Goal: Information Seeking & Learning: Learn about a topic

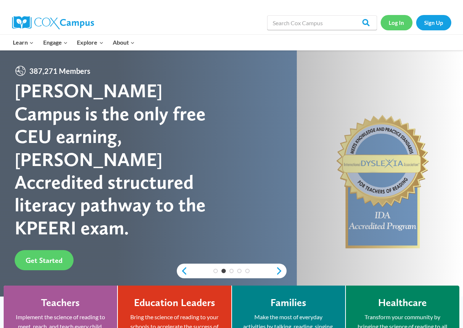
click at [401, 25] on link "Log In" at bounding box center [397, 22] width 32 height 15
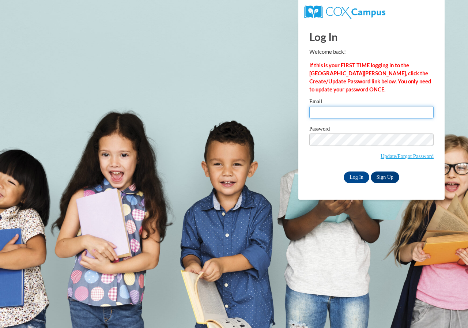
click at [351, 117] on input "Email" at bounding box center [372, 112] width 124 height 12
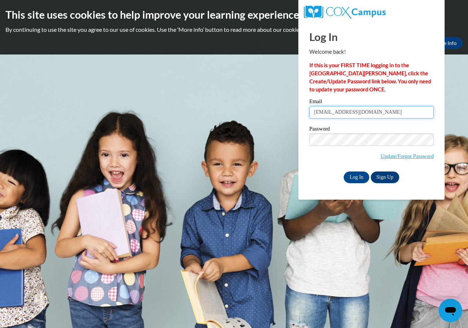
type input "Savannah.noel2018@gmail.com"
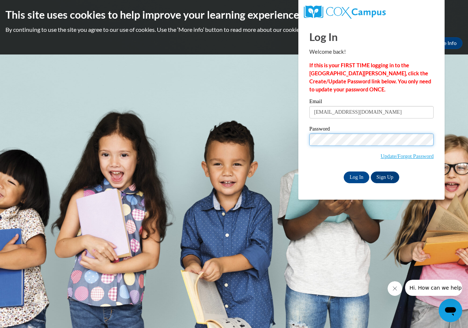
click at [344, 172] on input "Log In" at bounding box center [357, 178] width 26 height 12
click at [360, 174] on input "Log In" at bounding box center [357, 178] width 26 height 12
click at [277, 126] on body "This site uses cookies to help improve your learning experience. By continuing …" at bounding box center [234, 164] width 468 height 328
drag, startPoint x: 322, startPoint y: 310, endPoint x: 325, endPoint y: 295, distance: 15.6
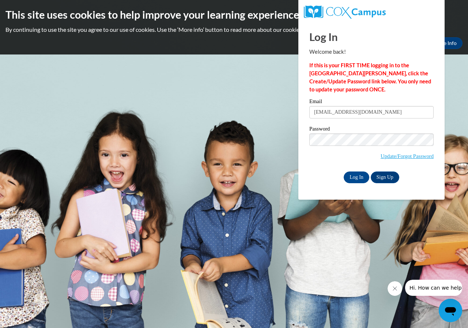
click at [322, 310] on body "This site uses cookies to help improve your learning experience. By continuing …" at bounding box center [234, 164] width 468 height 328
click at [357, 182] on input "Log In" at bounding box center [357, 178] width 26 height 12
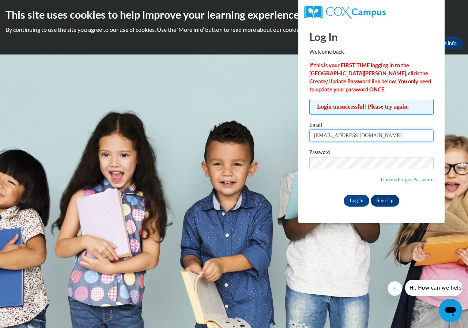
click at [375, 131] on input "Savannah.noel2018@gmail.com" at bounding box center [372, 136] width 124 height 12
drag, startPoint x: 350, startPoint y: 269, endPoint x: 354, endPoint y: 253, distance: 16.5
click at [350, 268] on body "This site uses cookies to help improve your learning experience. By continuing …" at bounding box center [234, 164] width 468 height 328
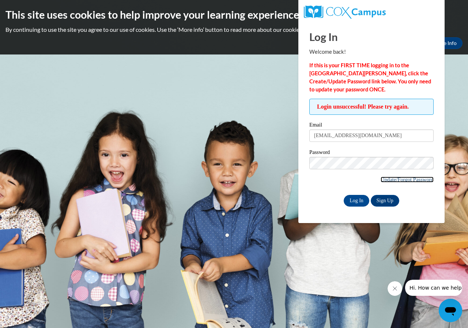
click at [384, 179] on link "Update/Forgot Password" at bounding box center [407, 180] width 53 height 6
click at [384, 180] on link "Update/Forgot Password" at bounding box center [407, 180] width 53 height 6
click at [392, 181] on link "Update/Forgot Password" at bounding box center [407, 180] width 53 height 6
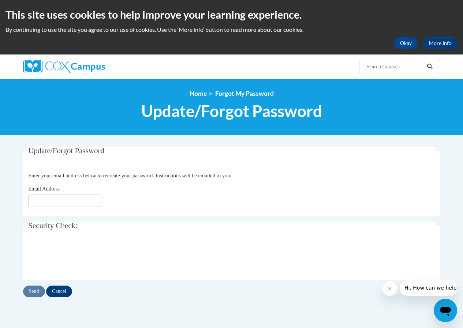
click at [56, 195] on div "Email Address" at bounding box center [231, 196] width 407 height 22
click at [56, 198] on input "Email Address" at bounding box center [64, 201] width 73 height 12
type input "savannah.noel2018@gmail.com"
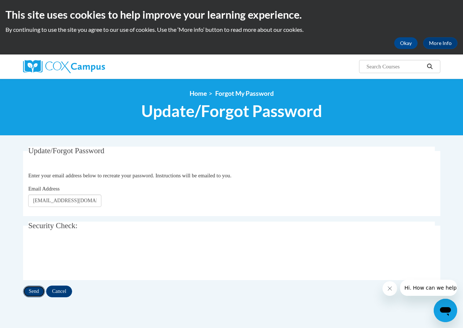
click at [37, 296] on input "Send" at bounding box center [34, 292] width 22 height 12
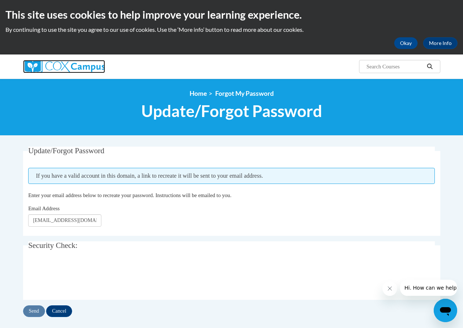
click at [42, 70] on img at bounding box center [64, 66] width 82 height 13
click at [64, 68] on img at bounding box center [64, 66] width 82 height 13
click at [66, 67] on img at bounding box center [64, 66] width 82 height 13
click at [71, 64] on img at bounding box center [64, 66] width 82 height 13
click at [401, 39] on button "Okay" at bounding box center [405, 43] width 23 height 12
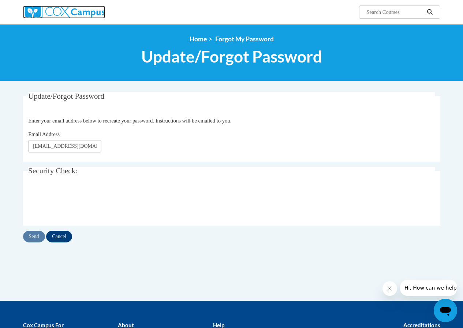
click at [64, 10] on img at bounding box center [64, 11] width 82 height 13
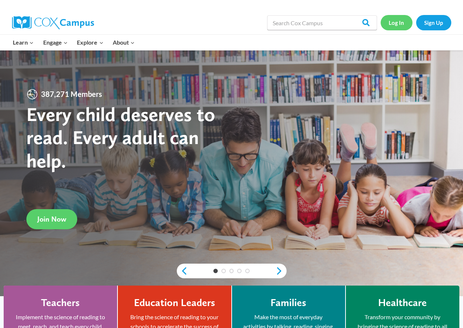
click at [395, 23] on link "Log In" at bounding box center [397, 22] width 32 height 15
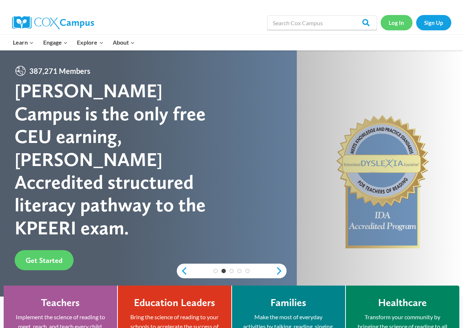
click at [404, 22] on link "Log In" at bounding box center [397, 22] width 32 height 15
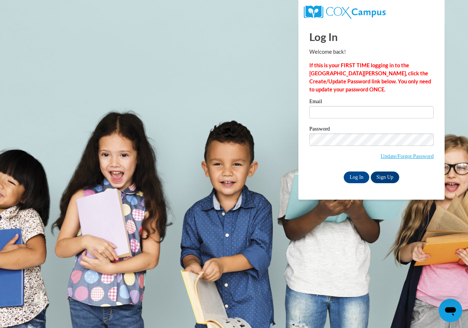
drag, startPoint x: 328, startPoint y: 95, endPoint x: 320, endPoint y: 120, distance: 25.8
click at [329, 96] on div "Log In Welcome back! If this is your FIRST TIME logging in to the NEW Cox Campu…" at bounding box center [372, 102] width 124 height 161
click at [320, 121] on div "Email" at bounding box center [372, 111] width 124 height 25
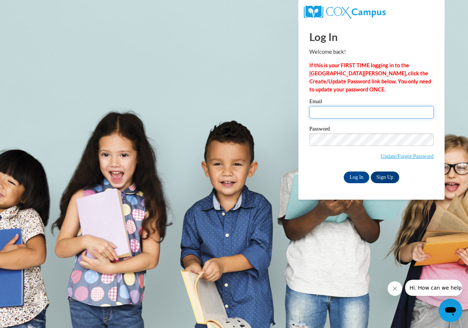
click at [324, 116] on input "Email" at bounding box center [372, 112] width 124 height 12
type input "Savannah.noel2018@gmail.com"
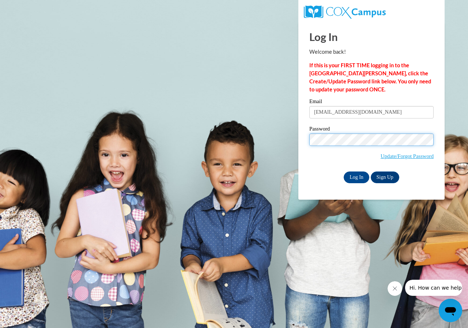
click at [344, 172] on input "Log In" at bounding box center [357, 178] width 26 height 12
click at [361, 176] on input "Log In" at bounding box center [357, 178] width 26 height 12
click at [360, 177] on input "Log In" at bounding box center [357, 178] width 26 height 12
click at [342, 132] on label "Password" at bounding box center [372, 129] width 124 height 7
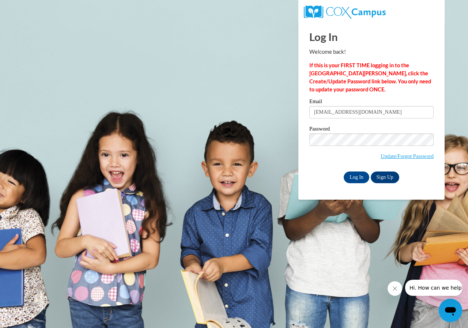
drag, startPoint x: 193, startPoint y: 127, endPoint x: 206, endPoint y: 127, distance: 13.2
click at [194, 127] on body "Log In Welcome back! If this is your FIRST TIME logging in to the NEW Cox Campu…" at bounding box center [234, 164] width 468 height 328
click at [356, 175] on input "Log In" at bounding box center [357, 178] width 26 height 12
click at [225, 155] on body "Log In Welcome back! If this is your FIRST TIME logging in to the NEW Cox Campu…" at bounding box center [234, 164] width 468 height 328
click at [363, 178] on input "Log In" at bounding box center [357, 178] width 26 height 12
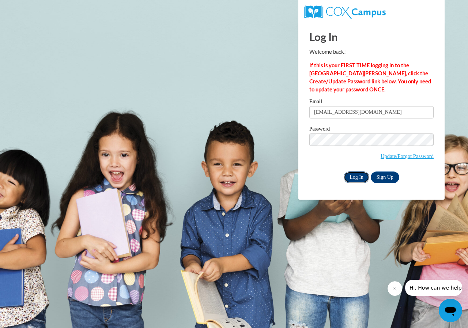
click at [363, 178] on input "Log In" at bounding box center [357, 178] width 26 height 12
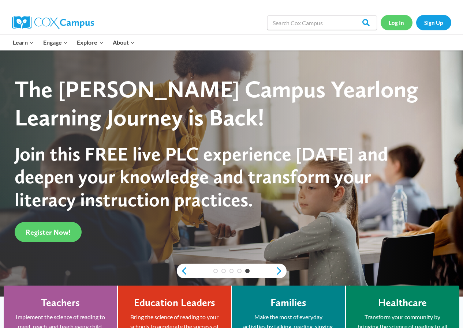
click at [399, 24] on link "Log In" at bounding box center [397, 22] width 32 height 15
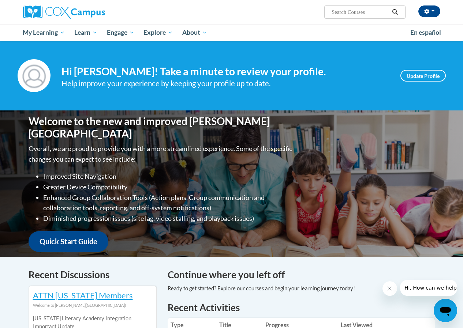
scroll to position [146, 0]
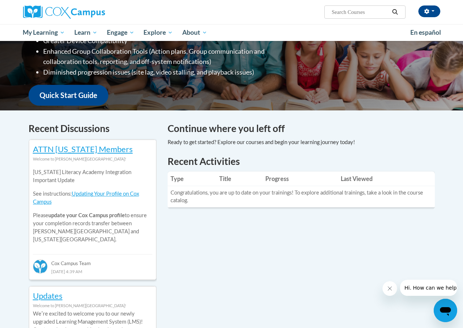
click at [352, 15] on input "Search..." at bounding box center [360, 12] width 59 height 9
type input "meaningful conversations"
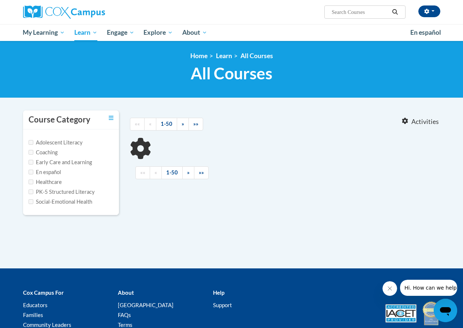
type input "meaningful conversations"
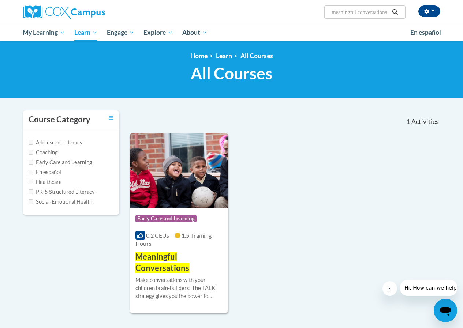
click at [158, 258] on span "Meaningful Conversations" at bounding box center [162, 262] width 54 height 21
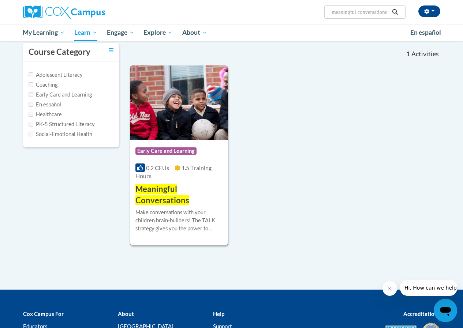
scroll to position [73, 0]
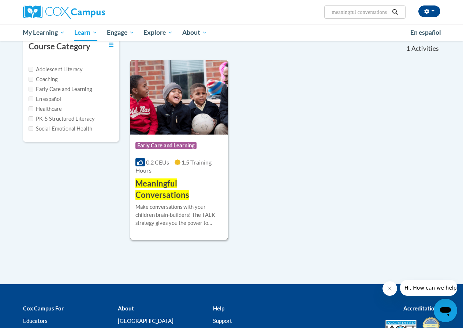
click at [189, 193] on h3 "Meaningful Conversations" at bounding box center [178, 189] width 87 height 23
click at [146, 192] on span "Meaningful Conversations" at bounding box center [162, 189] width 54 height 21
click at [177, 115] on img at bounding box center [179, 97] width 98 height 75
click at [169, 146] on span "Early Care and Learning" at bounding box center [165, 145] width 61 height 7
click at [153, 177] on div "Course Category: Early Care and Learning 0.2 CEUs 1.5 Training Hours COURSE Mea…" at bounding box center [179, 168] width 98 height 66
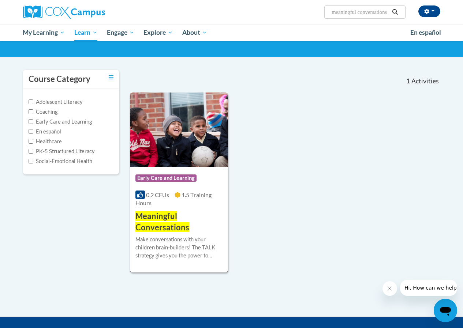
scroll to position [40, 0]
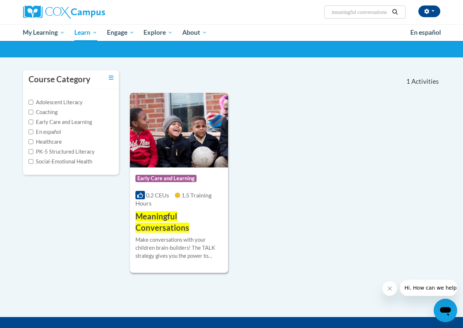
click at [193, 250] on div "Make conversations with your children brain-builders! The TALK strategy gives y…" at bounding box center [178, 248] width 87 height 24
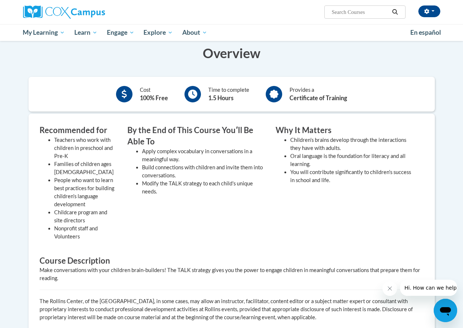
scroll to position [37, 0]
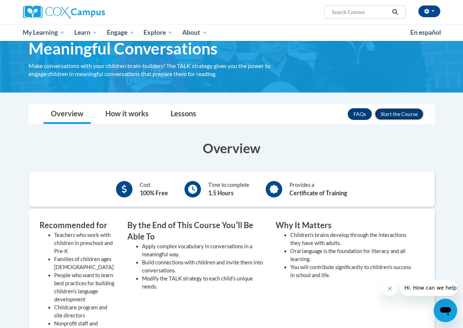
click at [392, 117] on button "Enroll" at bounding box center [399, 114] width 49 height 12
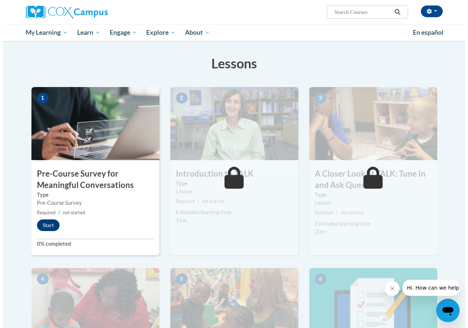
scroll to position [115, 0]
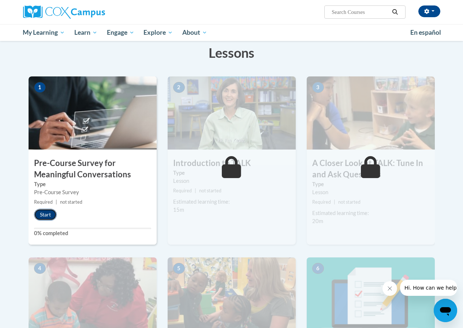
click at [53, 219] on button "Start" at bounding box center [45, 215] width 23 height 12
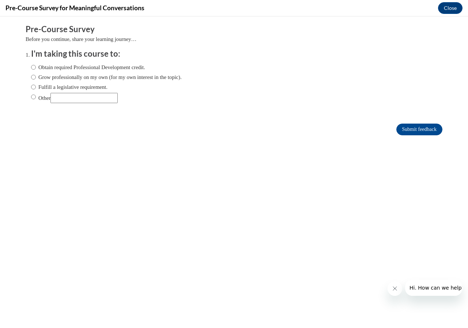
scroll to position [0, 0]
click at [82, 70] on label "Obtain required Professional Development credit." at bounding box center [88, 67] width 114 height 8
click at [36, 70] on input "Obtain required Professional Development credit." at bounding box center [33, 67] width 5 height 8
radio input "true"
drag, startPoint x: 418, startPoint y: 124, endPoint x: 415, endPoint y: 126, distance: 3.9
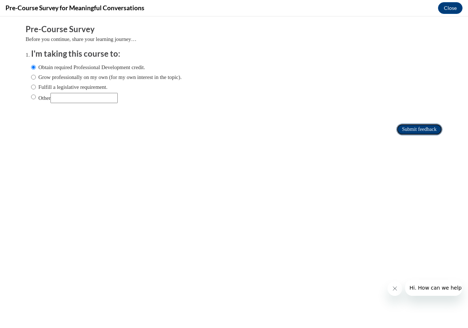
click at [415, 126] on input "Submit feedback" at bounding box center [420, 130] width 46 height 12
click at [401, 131] on input "Submit feedback" at bounding box center [420, 130] width 46 height 12
click at [399, 132] on input "Submit feedback" at bounding box center [420, 130] width 46 height 12
click at [401, 129] on input "Submit feedback" at bounding box center [420, 130] width 46 height 12
click at [401, 128] on input "Submit feedback" at bounding box center [420, 130] width 46 height 12
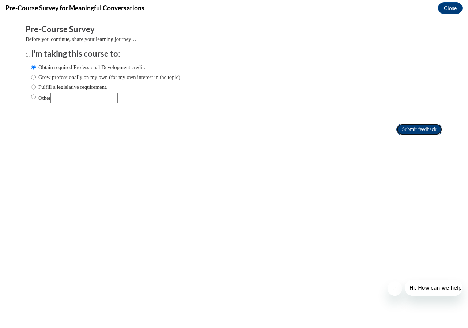
click at [401, 128] on input "Submit feedback" at bounding box center [420, 130] width 46 height 12
click at [70, 82] on div "Obtain required Professional Development credit. Grow professionally on my own …" at bounding box center [106, 83] width 151 height 47
click at [71, 81] on label "Grow professionally on my own (for my own interest in the topic)." at bounding box center [106, 77] width 151 height 8
click at [36, 81] on input "Grow professionally on my own (for my own interest in the topic)." at bounding box center [33, 77] width 5 height 8
radio input "true"
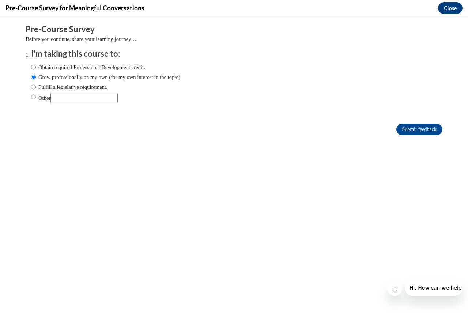
click at [31, 66] on label "Obtain required Professional Development credit." at bounding box center [88, 67] width 114 height 8
click at [31, 66] on input "Obtain required Professional Development credit." at bounding box center [33, 67] width 5 height 8
radio input "true"
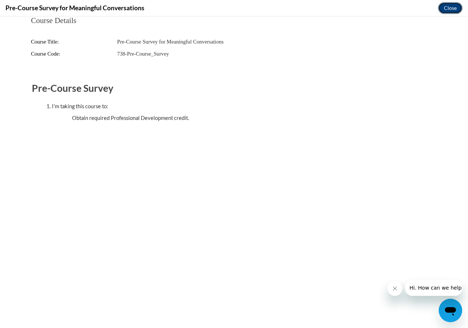
click at [448, 12] on button "Close" at bounding box center [450, 8] width 25 height 12
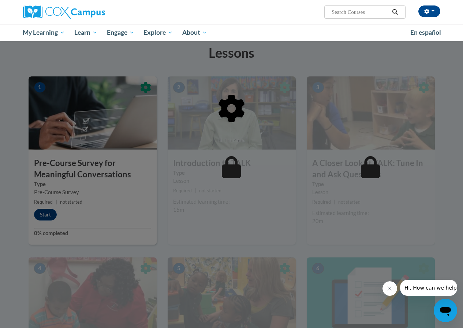
click at [53, 212] on div at bounding box center [232, 145] width 406 height 139
click at [61, 63] on div at bounding box center [231, 164] width 463 height 328
click at [33, 212] on div at bounding box center [232, 145] width 406 height 139
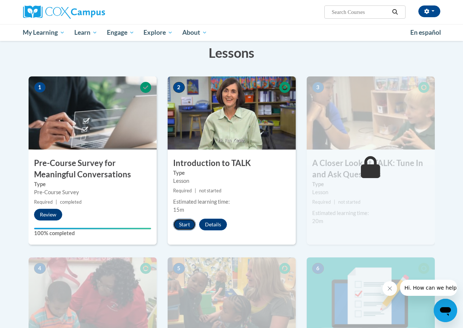
click at [182, 226] on button "Start" at bounding box center [184, 225] width 23 height 12
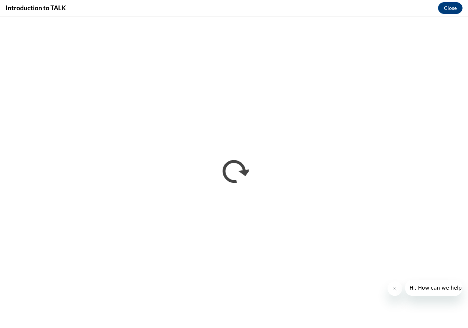
click at [395, 291] on button "Close message from company" at bounding box center [395, 288] width 15 height 15
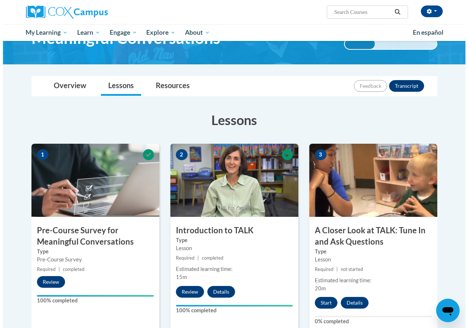
scroll to position [110, 0]
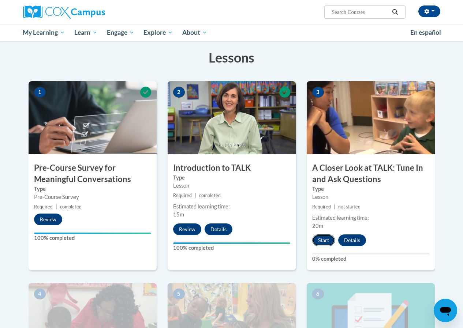
click at [324, 239] on button "Start" at bounding box center [323, 241] width 23 height 12
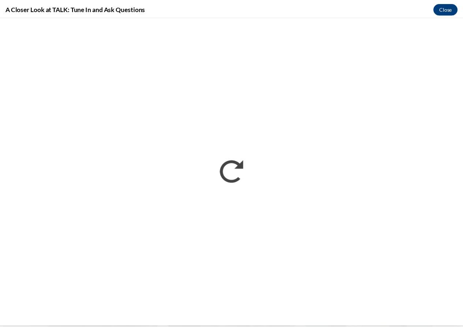
scroll to position [0, 0]
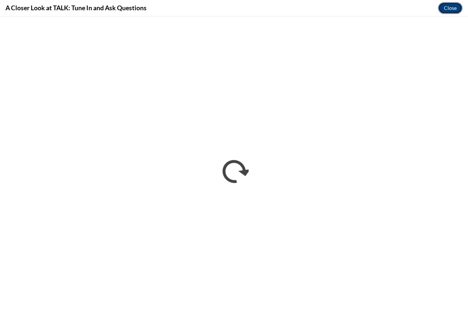
click at [448, 9] on button "Close" at bounding box center [450, 8] width 25 height 12
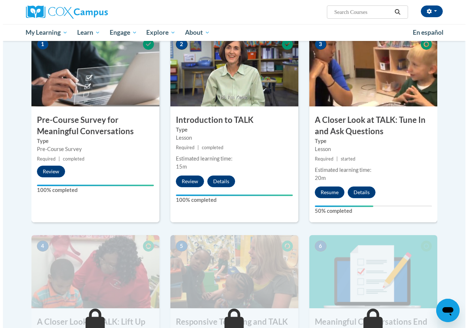
scroll to position [293, 0]
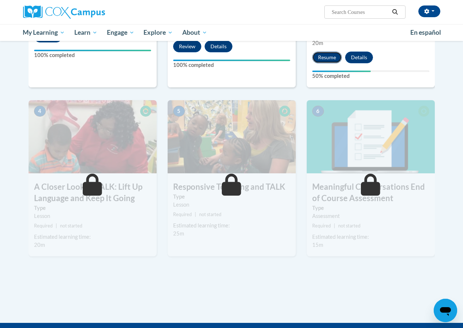
click at [328, 58] on button "Resume" at bounding box center [327, 58] width 30 height 12
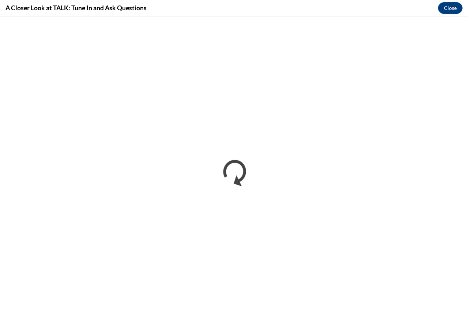
scroll to position [0, 0]
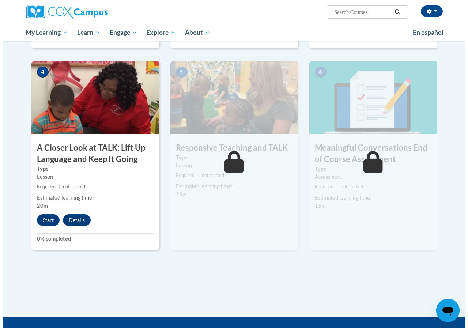
scroll to position [366, 0]
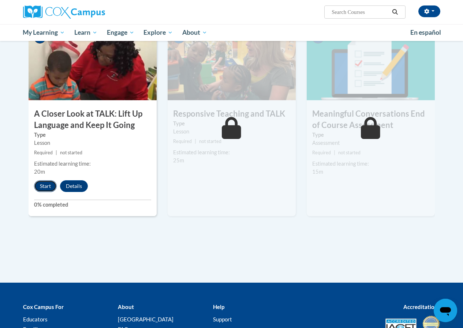
click at [40, 189] on button "Start" at bounding box center [45, 186] width 23 height 12
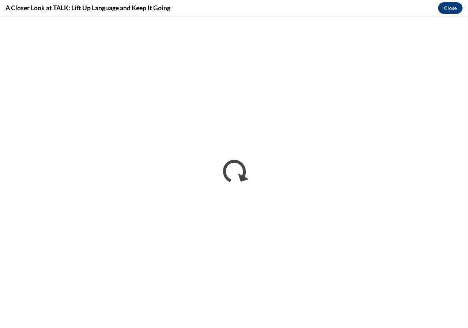
scroll to position [0, 0]
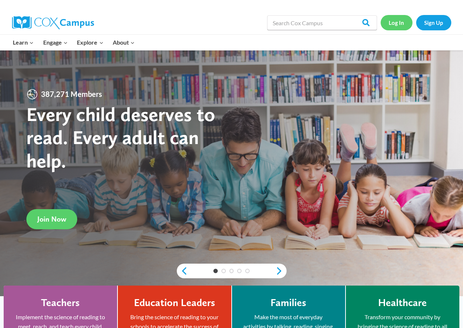
click at [401, 26] on link "Log In" at bounding box center [397, 22] width 32 height 15
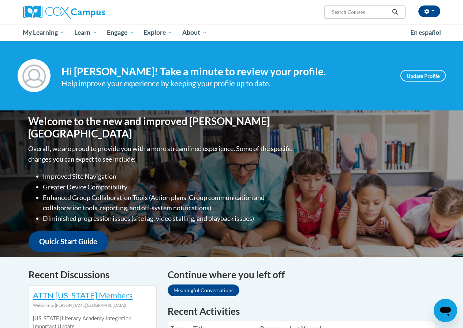
drag, startPoint x: 244, startPoint y: 186, endPoint x: 173, endPoint y: 231, distance: 84.1
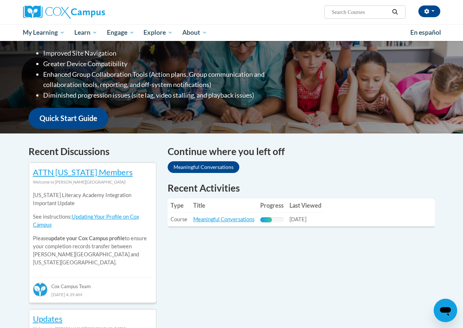
scroll to position [183, 0]
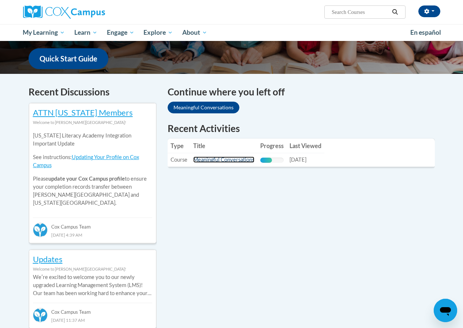
click at [209, 159] on link "Meaningful Conversations" at bounding box center [223, 160] width 61 height 6
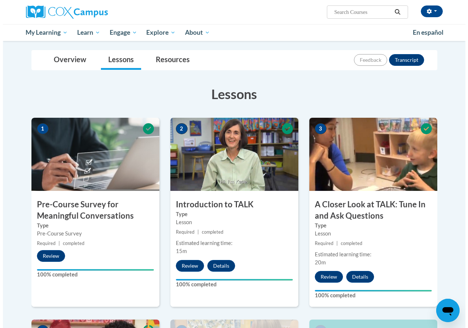
scroll to position [329, 0]
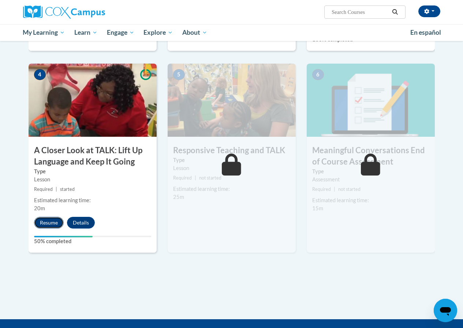
click at [40, 219] on button "Resume" at bounding box center [49, 223] width 30 height 12
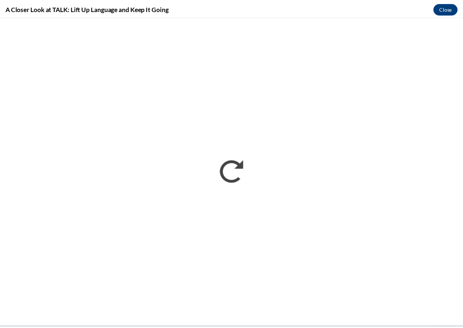
scroll to position [0, 0]
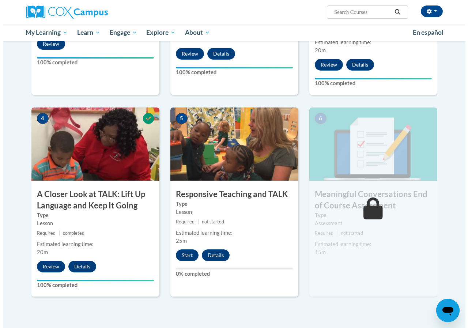
scroll to position [396, 0]
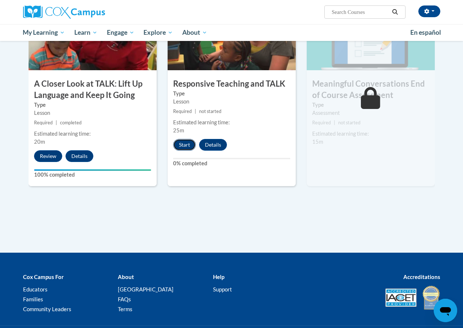
click at [185, 147] on button "Start" at bounding box center [184, 145] width 23 height 12
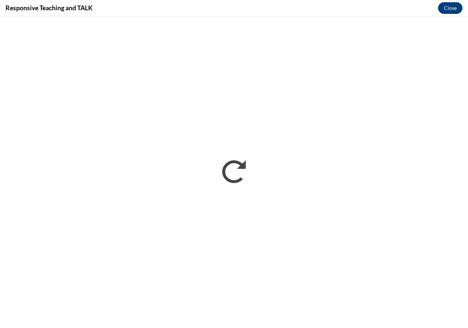
scroll to position [0, 0]
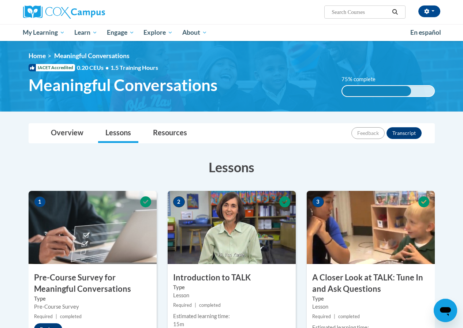
click at [313, 139] on div "Overview Lessons Resources Feedback Transcript" at bounding box center [231, 133] width 395 height 19
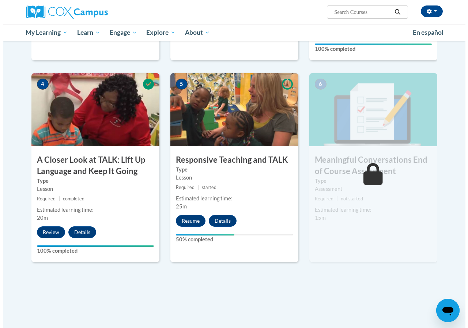
scroll to position [403, 0]
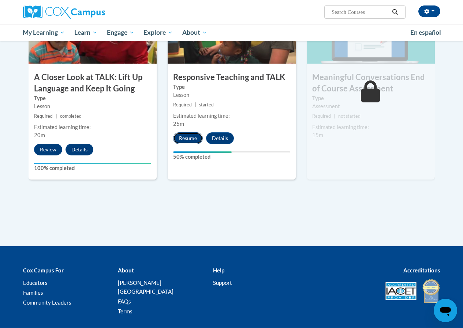
click at [185, 141] on button "Resume" at bounding box center [188, 138] width 30 height 12
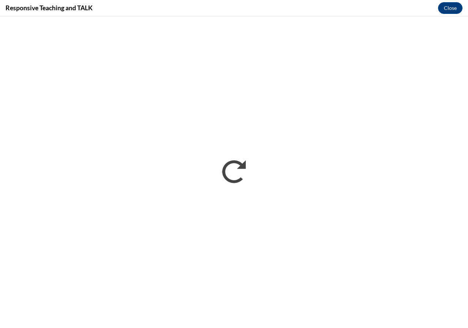
scroll to position [0, 0]
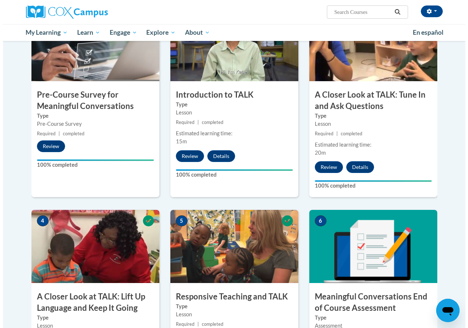
scroll to position [391, 0]
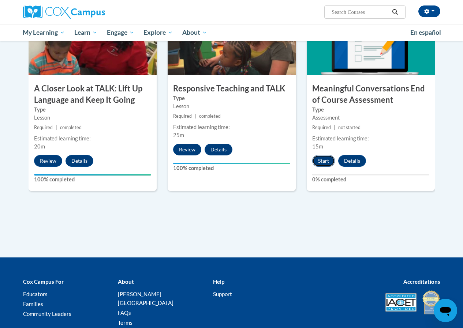
click at [318, 158] on button "Start" at bounding box center [323, 161] width 23 height 12
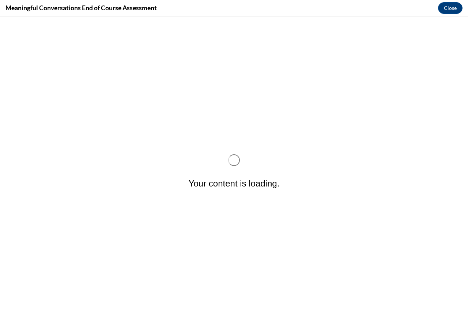
scroll to position [0, 0]
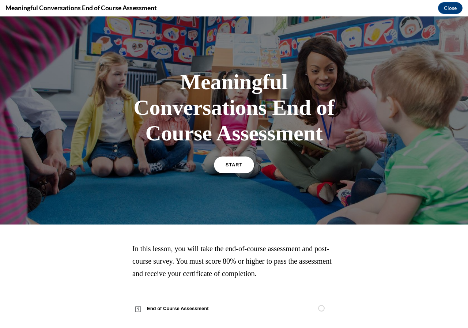
click at [239, 171] on link "START" at bounding box center [234, 165] width 40 height 17
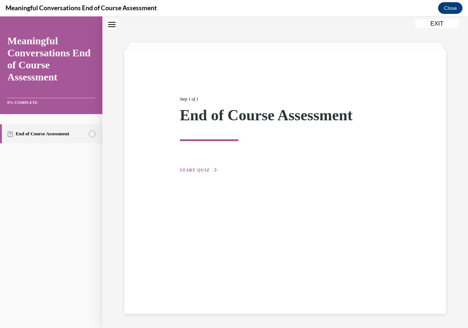
scroll to position [23, 0]
click at [197, 168] on span "START QUIZ" at bounding box center [195, 169] width 30 height 5
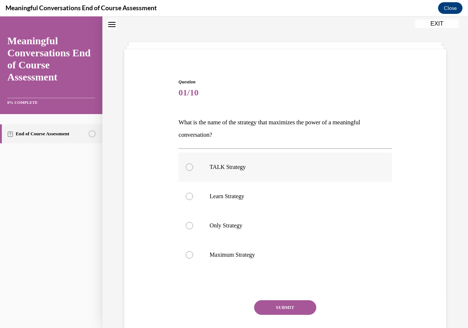
click at [220, 169] on p "TALK Strategy" at bounding box center [292, 167] width 164 height 7
click at [193, 169] on input "TALK Strategy" at bounding box center [189, 167] width 7 height 7
radio input "true"
click at [272, 310] on button "SUBMIT" at bounding box center [285, 307] width 62 height 15
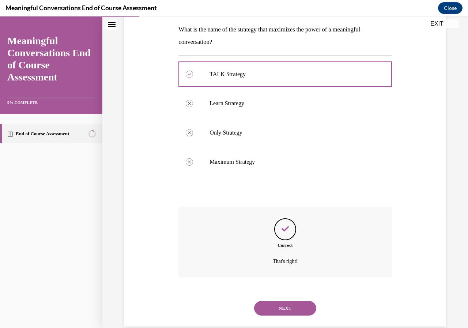
scroll to position [129, 0]
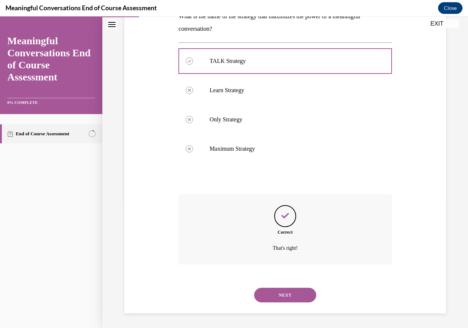
click at [281, 290] on button "NEXT" at bounding box center [285, 295] width 62 height 15
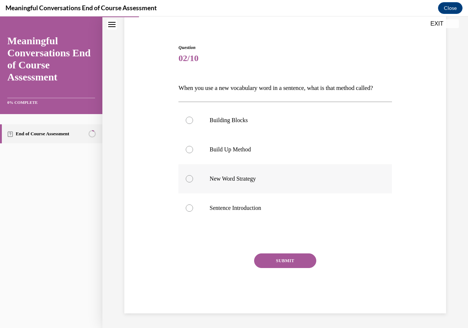
click at [244, 173] on label "New Word Strategy" at bounding box center [285, 178] width 213 height 29
click at [193, 175] on input "New Word Strategy" at bounding box center [189, 178] width 7 height 7
radio input "true"
click at [281, 264] on button "SUBMIT" at bounding box center [285, 261] width 62 height 15
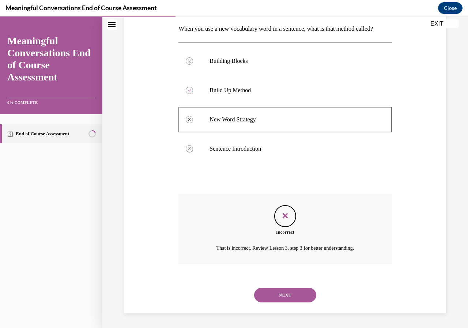
scroll to position [129, 0]
click at [274, 292] on button "NEXT" at bounding box center [285, 295] width 62 height 15
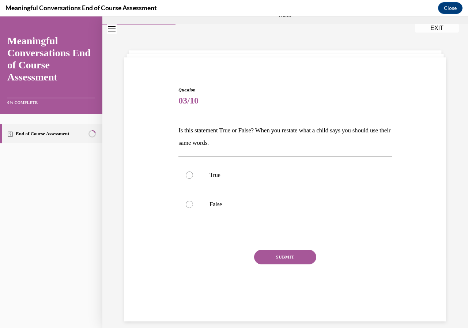
scroll to position [23, 0]
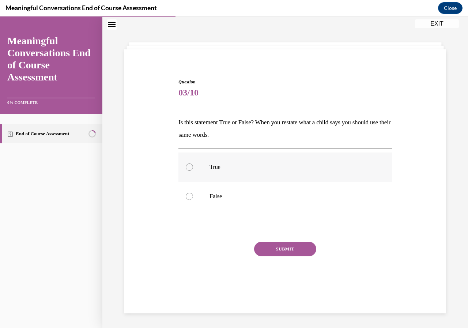
click at [206, 166] on label "True" at bounding box center [285, 167] width 213 height 29
click at [193, 166] on input "True" at bounding box center [189, 167] width 7 height 7
radio input "true"
click at [284, 249] on button "SUBMIT" at bounding box center [285, 249] width 62 height 15
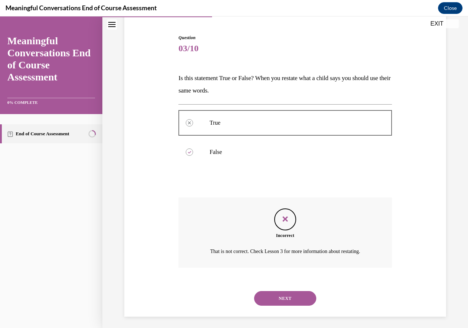
scroll to position [71, 0]
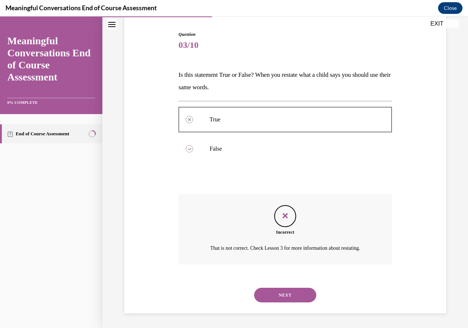
click at [275, 291] on button "NEXT" at bounding box center [285, 295] width 62 height 15
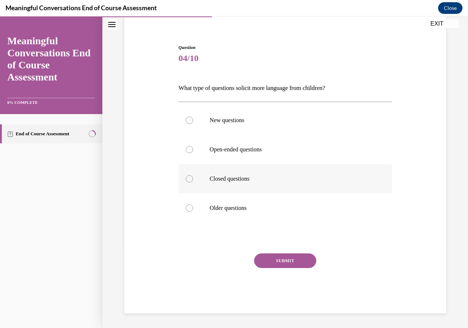
scroll to position [25, 0]
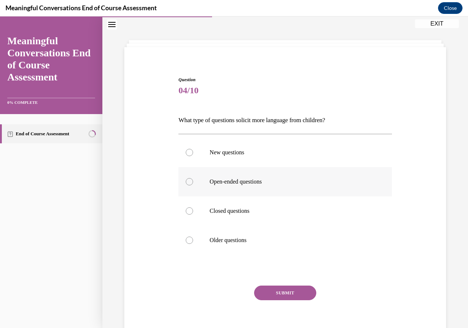
click at [233, 184] on p "Open-ended questions" at bounding box center [292, 181] width 164 height 7
click at [193, 184] on input "Open-ended questions" at bounding box center [189, 181] width 7 height 7
radio input "true"
click at [292, 303] on div "SUBMIT" at bounding box center [285, 304] width 213 height 37
click at [298, 295] on button "SUBMIT" at bounding box center [285, 293] width 62 height 15
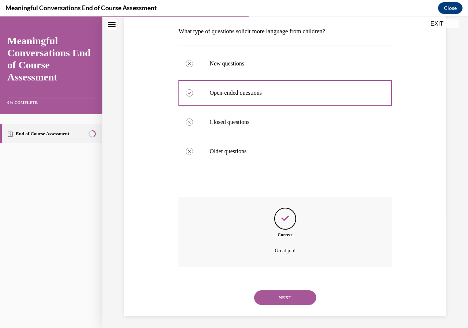
scroll to position [117, 0]
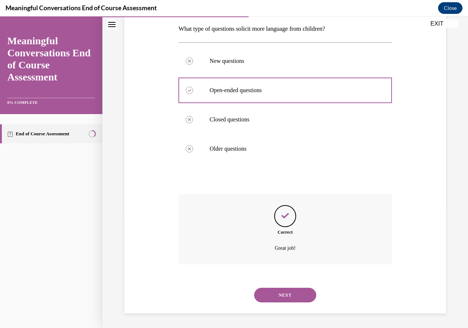
click at [274, 305] on div "NEXT" at bounding box center [285, 295] width 213 height 29
click at [276, 293] on button "NEXT" at bounding box center [285, 295] width 62 height 15
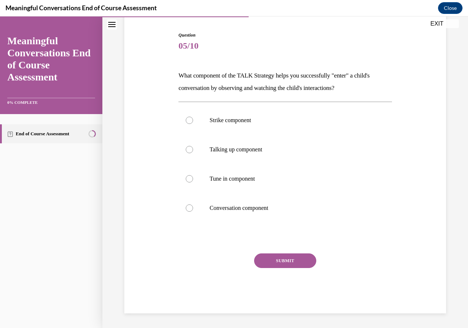
scroll to position [70, 0]
click at [254, 186] on label "Tune in component" at bounding box center [285, 178] width 213 height 29
click at [193, 183] on input "Tune in component" at bounding box center [189, 178] width 7 height 7
radio input "true"
click at [303, 262] on button "SUBMIT" at bounding box center [285, 261] width 62 height 15
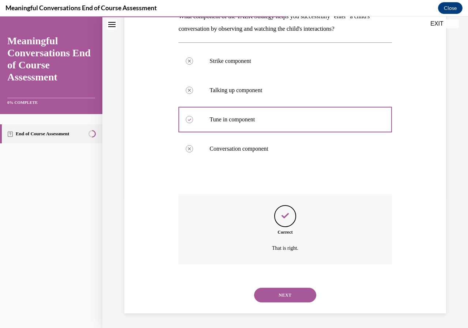
click at [291, 297] on button "NEXT" at bounding box center [285, 295] width 62 height 15
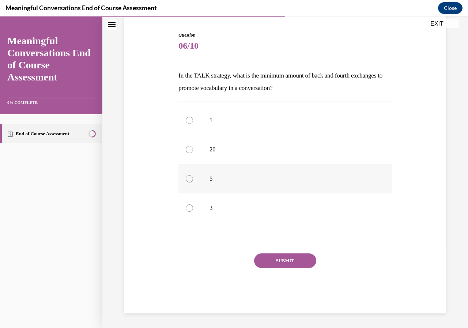
click at [219, 180] on p "5" at bounding box center [292, 178] width 164 height 7
click at [193, 180] on input "5" at bounding box center [189, 178] width 7 height 7
radio input "true"
drag, startPoint x: 273, startPoint y: 269, endPoint x: 275, endPoint y: 260, distance: 8.6
click at [273, 269] on div "SUBMIT" at bounding box center [285, 272] width 213 height 37
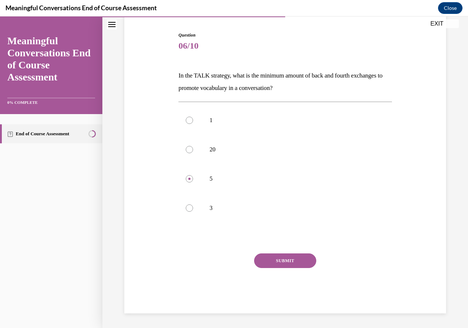
click at [276, 257] on button "SUBMIT" at bounding box center [285, 261] width 62 height 15
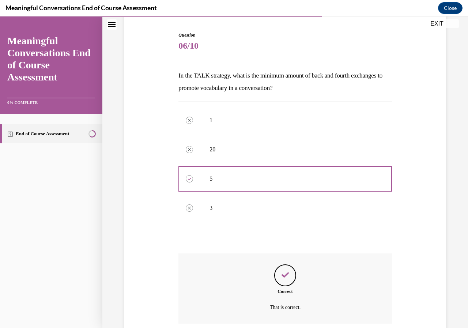
scroll to position [129, 0]
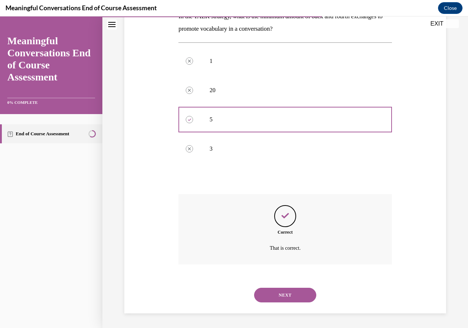
drag, startPoint x: 285, startPoint y: 300, endPoint x: 285, endPoint y: 292, distance: 8.4
click at [285, 300] on button "NEXT" at bounding box center [285, 295] width 62 height 15
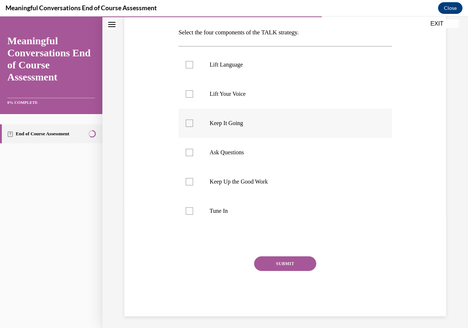
scroll to position [116, 0]
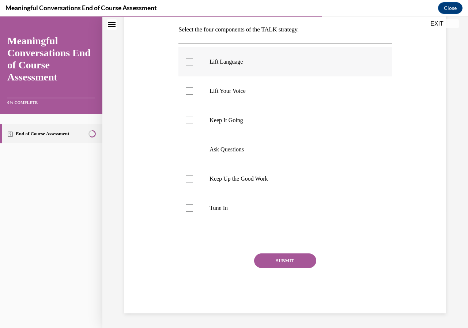
click at [264, 70] on label "Lift Language" at bounding box center [285, 61] width 213 height 29
click at [193, 66] on input "Lift Language" at bounding box center [189, 61] width 7 height 7
checkbox input "true"
click at [262, 114] on label "Keep It Going" at bounding box center [285, 120] width 213 height 29
click at [193, 117] on input "Keep It Going" at bounding box center [189, 120] width 7 height 7
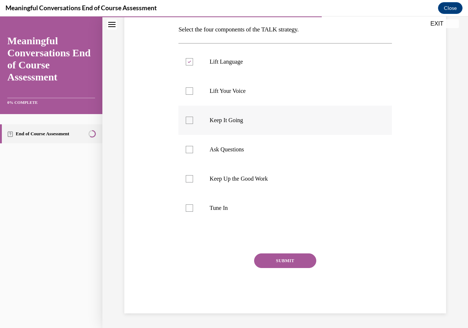
checkbox input "true"
click at [254, 149] on p "Ask Questions" at bounding box center [292, 149] width 164 height 7
click at [193, 149] on input "Ask Questions" at bounding box center [189, 149] width 7 height 7
checkbox input "true"
click at [248, 203] on label "Tune In" at bounding box center [285, 208] width 213 height 29
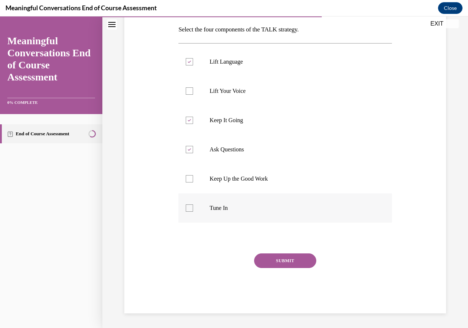
click at [193, 205] on input "Tune In" at bounding box center [189, 208] width 7 height 7
checkbox input "true"
click at [272, 254] on button "SUBMIT" at bounding box center [285, 261] width 62 height 15
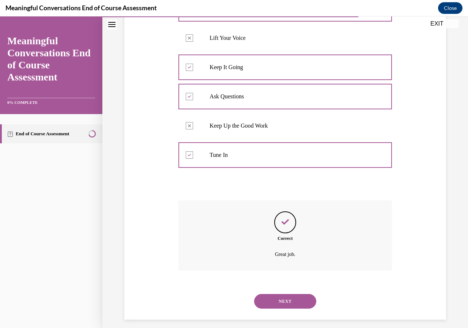
scroll to position [175, 0]
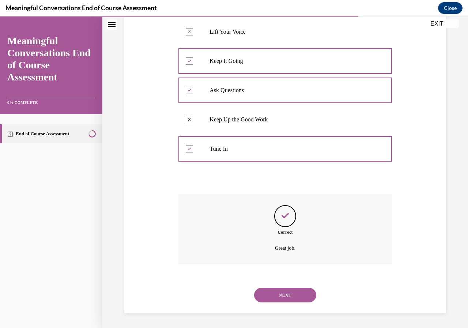
click at [291, 296] on button "NEXT" at bounding box center [285, 295] width 62 height 15
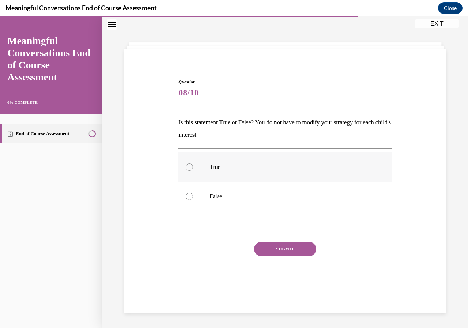
click at [208, 168] on label "True" at bounding box center [285, 167] width 213 height 29
click at [193, 168] on input "True" at bounding box center [189, 167] width 7 height 7
radio input "true"
click at [202, 197] on label "False" at bounding box center [285, 196] width 213 height 29
click at [193, 197] on input "False" at bounding box center [189, 196] width 7 height 7
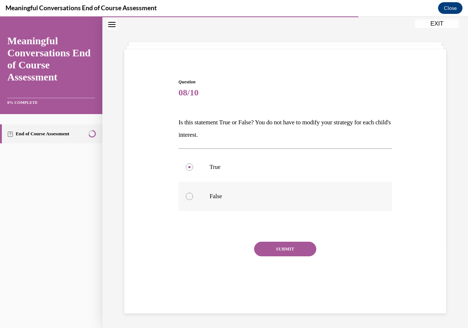
radio input "true"
click at [213, 167] on p "True" at bounding box center [292, 167] width 164 height 7
click at [193, 167] on input "True" at bounding box center [189, 167] width 7 height 7
radio input "true"
click at [208, 195] on label "False" at bounding box center [285, 196] width 213 height 29
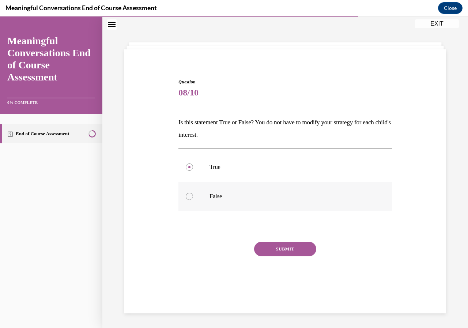
click at [193, 195] on input "False" at bounding box center [189, 196] width 7 height 7
radio input "true"
click at [193, 173] on label "True" at bounding box center [285, 167] width 213 height 29
click at [193, 171] on input "True" at bounding box center [189, 167] width 7 height 7
radio input "true"
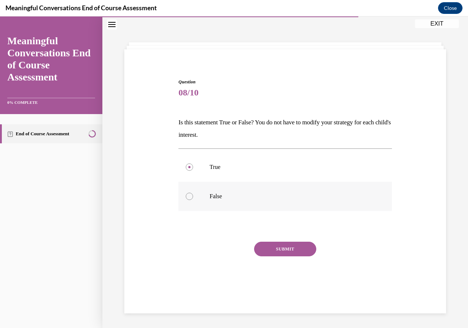
click at [194, 193] on label "False" at bounding box center [285, 196] width 213 height 29
click at [193, 193] on input "False" at bounding box center [189, 196] width 7 height 7
radio input "true"
drag, startPoint x: 197, startPoint y: 166, endPoint x: 193, endPoint y: 175, distance: 10.2
click at [197, 166] on label "True" at bounding box center [285, 167] width 213 height 29
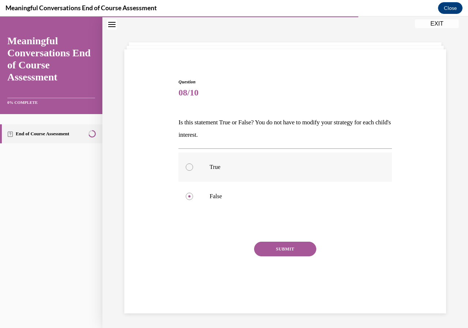
click at [193, 166] on input "True" at bounding box center [189, 167] width 7 height 7
radio input "true"
click at [189, 200] on div at bounding box center [189, 196] width 7 height 7
click at [189, 200] on input "False" at bounding box center [189, 196] width 7 height 7
radio input "true"
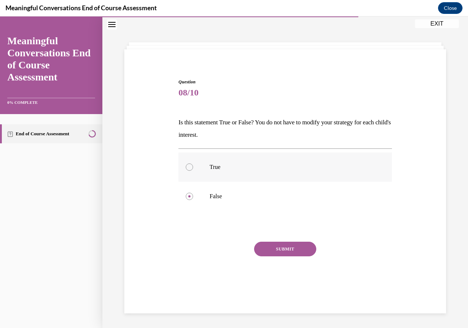
click at [199, 167] on label "True" at bounding box center [285, 167] width 213 height 29
click at [193, 167] on input "True" at bounding box center [189, 167] width 7 height 7
radio input "true"
click at [187, 199] on div at bounding box center [189, 196] width 7 height 7
click at [187, 199] on input "False" at bounding box center [189, 196] width 7 height 7
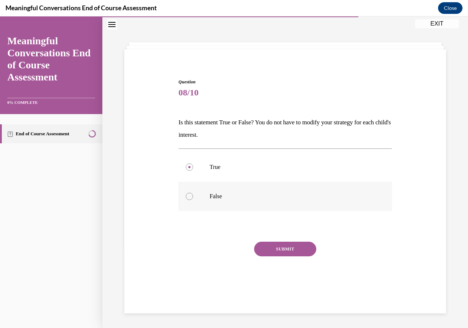
radio input "true"
click at [195, 170] on label "True" at bounding box center [285, 167] width 213 height 29
click at [193, 170] on input "True" at bounding box center [189, 167] width 7 height 7
radio input "true"
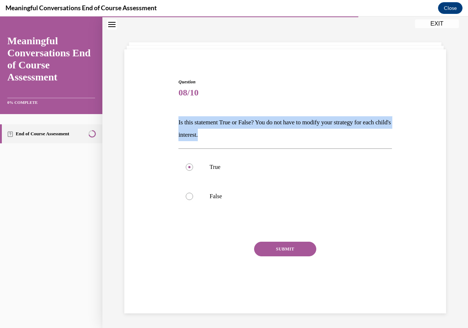
drag, startPoint x: 232, startPoint y: 137, endPoint x: 176, endPoint y: 127, distance: 56.9
click at [177, 127] on div "Question 08/10 Is this statement True or False? You do not have to modify your …" at bounding box center [285, 185] width 217 height 234
click at [177, 125] on div "Question 08/10 Is this statement True or False? You do not have to modify your …" at bounding box center [285, 185] width 217 height 234
drag, startPoint x: 178, startPoint y: 123, endPoint x: 239, endPoint y: 134, distance: 62.2
click at [239, 134] on p "Is this statement True or False? You do not have to modify your strategy for ea…" at bounding box center [285, 128] width 213 height 25
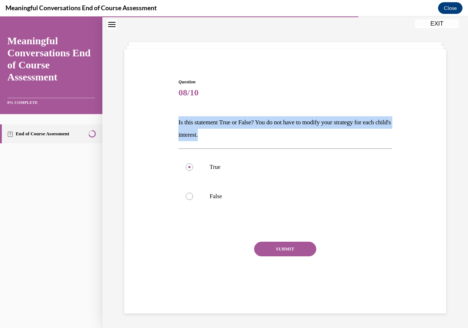
click at [238, 137] on p "Is this statement True or False? You do not have to modify your strategy for ea…" at bounding box center [285, 128] width 213 height 25
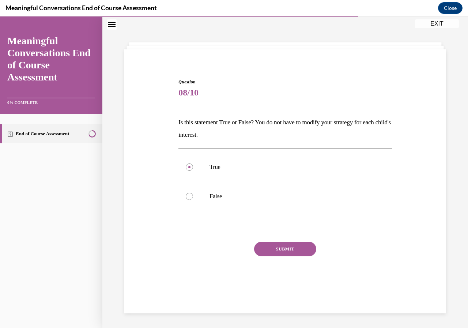
click at [288, 250] on button "SUBMIT" at bounding box center [285, 249] width 62 height 15
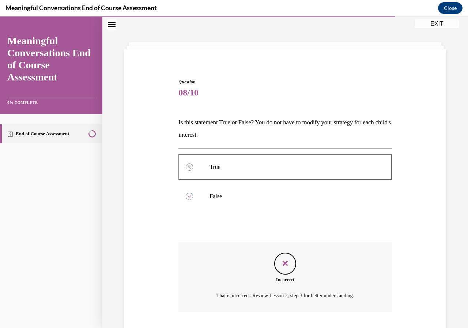
scroll to position [71, 0]
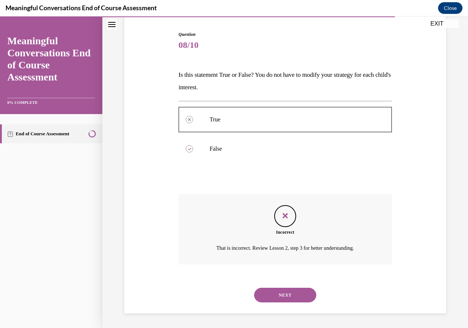
click at [257, 297] on button "NEXT" at bounding box center [285, 295] width 62 height 15
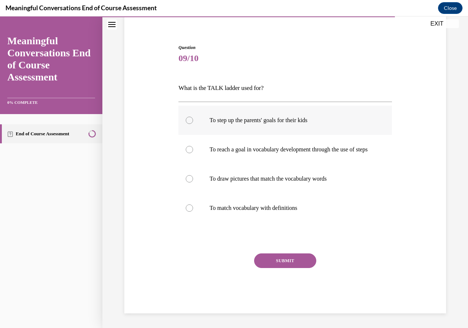
scroll to position [33, 0]
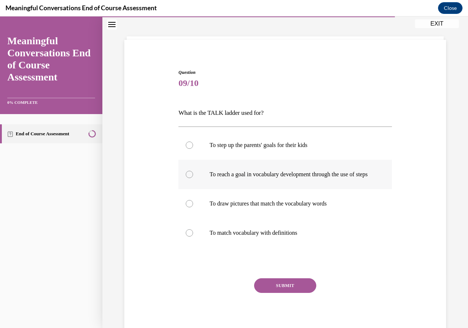
click at [283, 178] on p "To reach a goal in vocabulary development through the use of steps" at bounding box center [292, 174] width 164 height 7
click at [193, 178] on input "To reach a goal in vocabulary development through the use of steps" at bounding box center [189, 174] width 7 height 7
radio input "true"
drag, startPoint x: 296, startPoint y: 281, endPoint x: 294, endPoint y: 285, distance: 4.8
click at [294, 285] on div "Question 09/10 What is the TALK ladder used for? To step up the parents' goals …" at bounding box center [285, 203] width 213 height 269
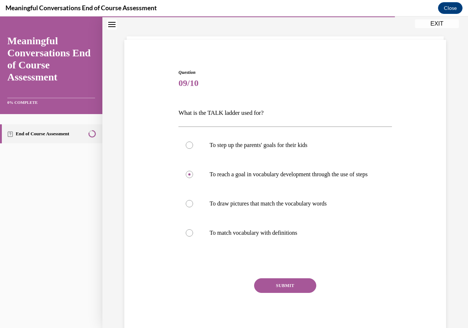
click at [293, 289] on button "SUBMIT" at bounding box center [285, 286] width 62 height 15
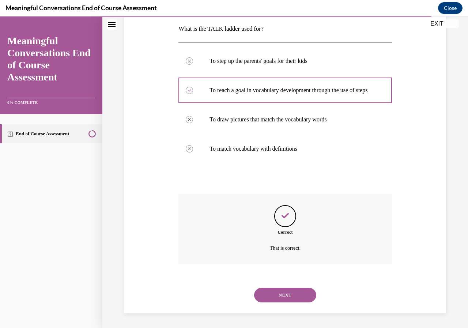
scroll to position [124, 0]
click at [281, 294] on button "NEXT" at bounding box center [285, 295] width 62 height 15
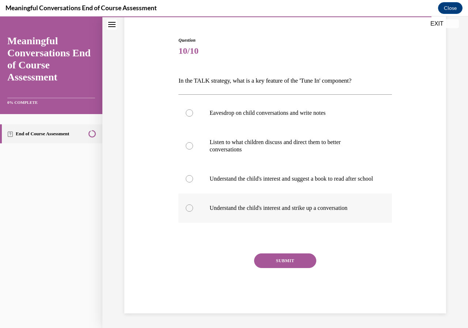
click at [262, 212] on label "Understand the child's interest and strike up a conversation" at bounding box center [285, 208] width 213 height 29
click at [193, 212] on input "Understand the child's interest and strike up a conversation" at bounding box center [189, 208] width 7 height 7
radio input "true"
click at [272, 260] on button "SUBMIT" at bounding box center [285, 261] width 62 height 15
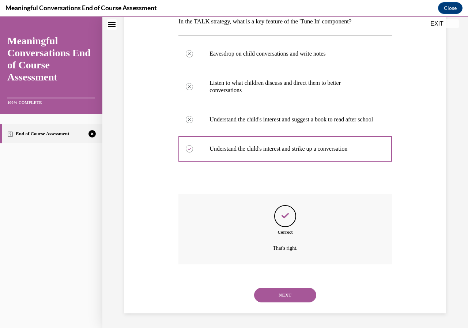
scroll to position [131, 0]
drag, startPoint x: 279, startPoint y: 298, endPoint x: 279, endPoint y: 293, distance: 5.5
click at [279, 297] on button "NEXT" at bounding box center [285, 295] width 62 height 15
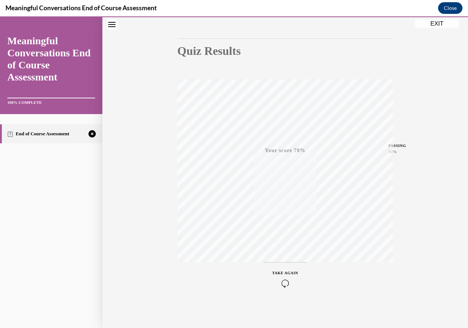
click at [296, 282] on button "TAKE AGAIN" at bounding box center [286, 278] width 44 height 33
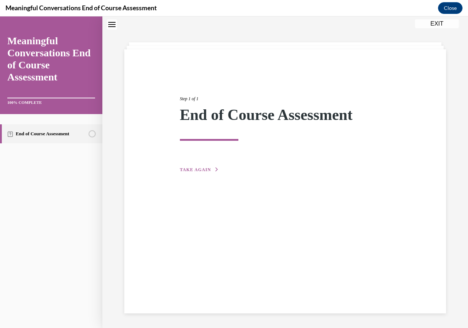
scroll to position [23, 0]
click at [195, 169] on span "TAKE AGAIN" at bounding box center [195, 169] width 31 height 5
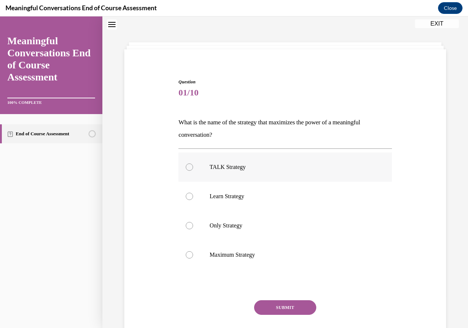
click at [211, 172] on label "TALK Strategy" at bounding box center [285, 167] width 213 height 29
click at [193, 171] on input "TALK Strategy" at bounding box center [189, 167] width 7 height 7
radio input "true"
click at [275, 307] on button "SUBMIT" at bounding box center [285, 307] width 62 height 15
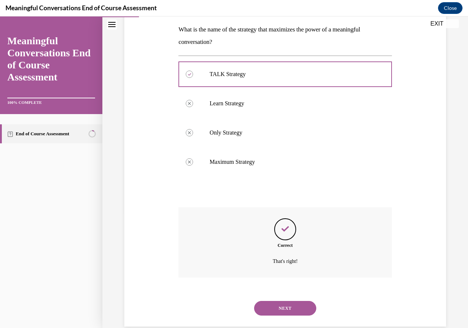
scroll to position [129, 0]
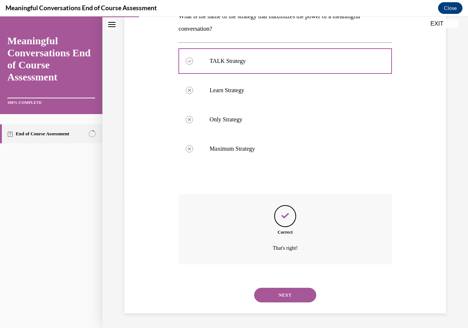
click at [269, 289] on button "NEXT" at bounding box center [285, 295] width 62 height 15
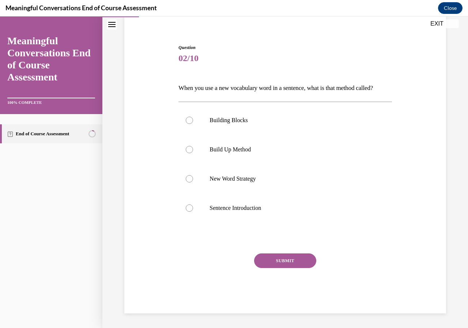
scroll to position [70, 0]
click at [235, 209] on p "Sentence Introduction" at bounding box center [292, 208] width 164 height 7
click at [193, 209] on input "Sentence Introduction" at bounding box center [189, 208] width 7 height 7
radio input "true"
click at [274, 266] on button "SUBMIT" at bounding box center [285, 261] width 62 height 15
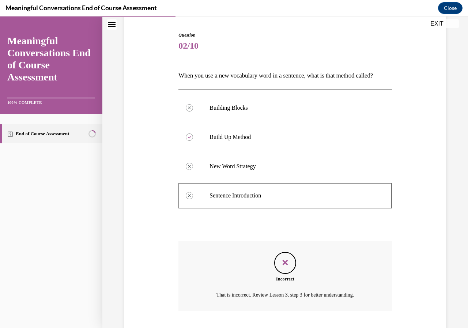
scroll to position [129, 0]
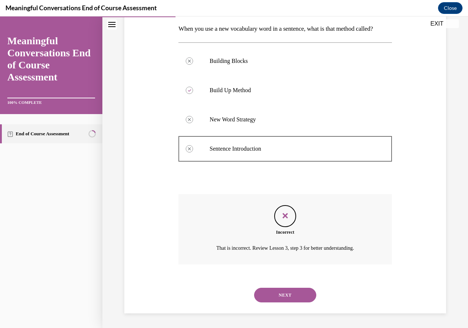
click at [268, 289] on button "NEXT" at bounding box center [285, 295] width 62 height 15
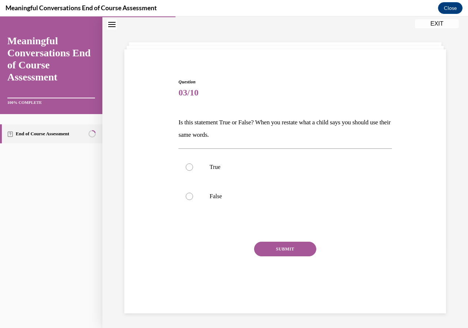
scroll to position [23, 0]
click at [208, 167] on label "True" at bounding box center [285, 167] width 213 height 29
click at [193, 167] on input "True" at bounding box center [189, 167] width 7 height 7
radio input "true"
click at [260, 243] on button "SUBMIT" at bounding box center [285, 249] width 62 height 15
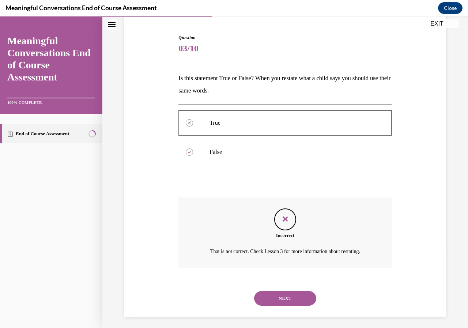
scroll to position [71, 0]
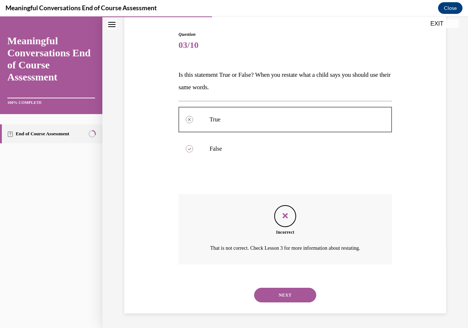
click at [293, 291] on button "NEXT" at bounding box center [285, 295] width 62 height 15
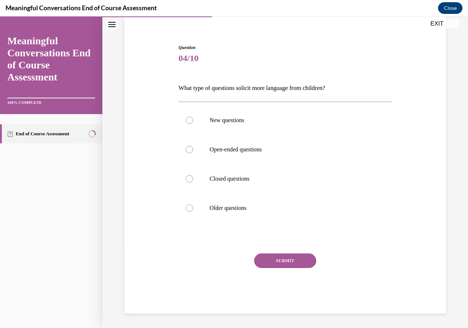
scroll to position [25, 0]
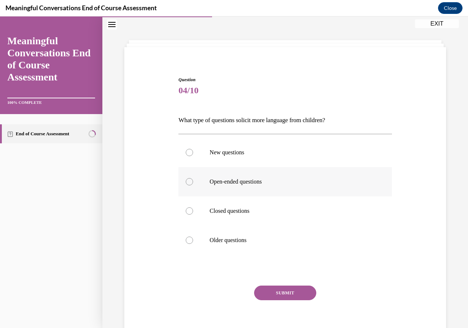
click at [227, 190] on label "Open-ended questions" at bounding box center [285, 181] width 213 height 29
click at [193, 186] on input "Open-ended questions" at bounding box center [189, 181] width 7 height 7
radio input "true"
click at [273, 289] on button "SUBMIT" at bounding box center [285, 293] width 62 height 15
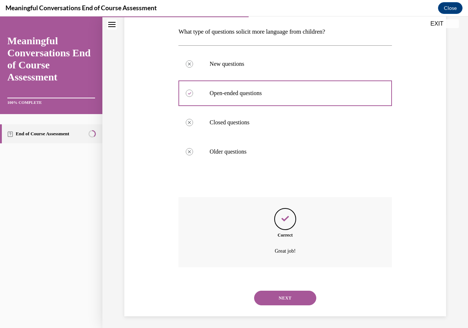
scroll to position [117, 0]
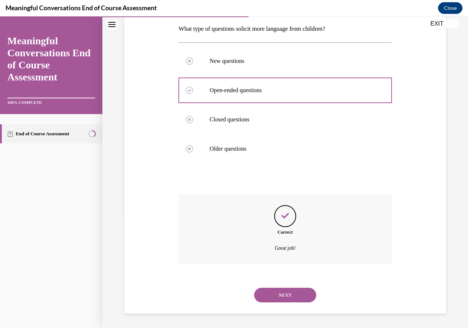
click at [278, 301] on div "NEXT" at bounding box center [285, 295] width 213 height 29
click at [278, 298] on button "NEXT" at bounding box center [285, 295] width 62 height 15
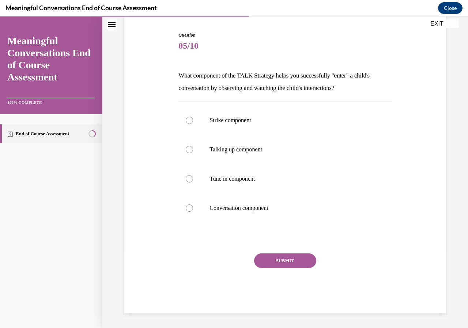
scroll to position [70, 0]
click at [229, 186] on label "Tune in component" at bounding box center [285, 178] width 213 height 29
click at [193, 183] on input "Tune in component" at bounding box center [189, 178] width 7 height 7
radio input "true"
click at [289, 261] on button "SUBMIT" at bounding box center [285, 261] width 62 height 15
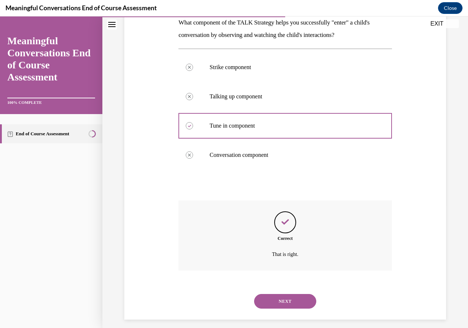
scroll to position [129, 0]
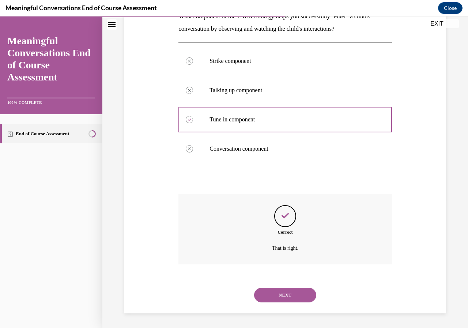
click at [283, 284] on div "NEXT" at bounding box center [285, 295] width 213 height 29
click at [286, 305] on div "NEXT" at bounding box center [285, 295] width 213 height 29
click at [288, 299] on button "NEXT" at bounding box center [285, 295] width 62 height 15
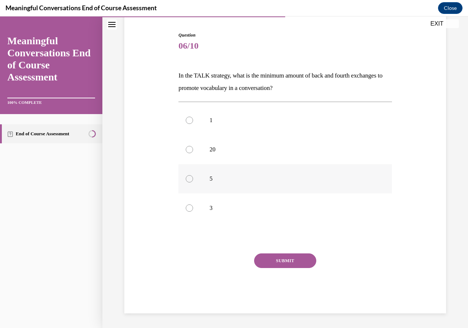
click at [212, 188] on label "5" at bounding box center [285, 178] width 213 height 29
click at [193, 183] on input "5" at bounding box center [189, 178] width 7 height 7
radio input "true"
click at [282, 264] on button "SUBMIT" at bounding box center [285, 261] width 62 height 15
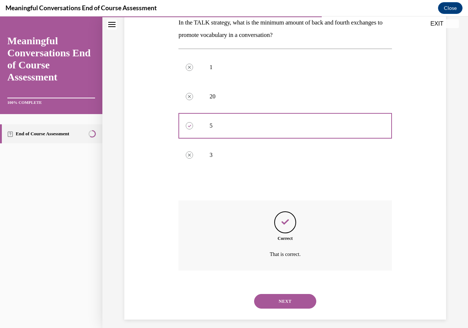
scroll to position [129, 0]
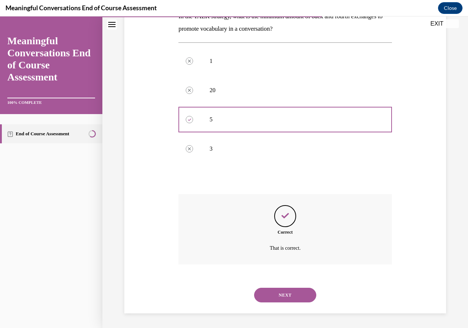
click at [280, 284] on div "NEXT" at bounding box center [285, 295] width 213 height 29
drag, startPoint x: 280, startPoint y: 296, endPoint x: 278, endPoint y: 300, distance: 5.0
click at [279, 300] on button "NEXT" at bounding box center [285, 295] width 62 height 15
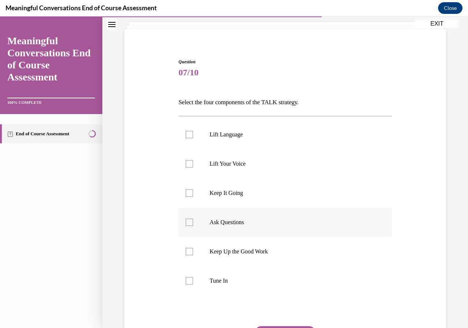
scroll to position [73, 0]
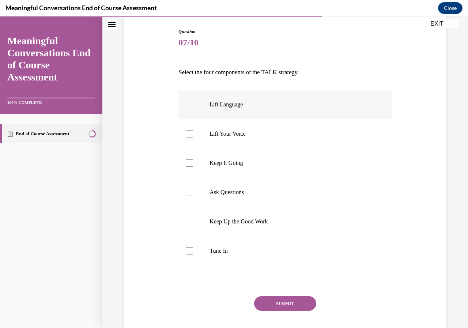
click at [247, 112] on label "Lift Language" at bounding box center [285, 104] width 213 height 29
click at [193, 108] on input "Lift Language" at bounding box center [189, 104] width 7 height 7
checkbox input "true"
click at [239, 173] on label "Keep It Going" at bounding box center [285, 163] width 213 height 29
click at [193, 167] on input "Keep It Going" at bounding box center [189, 163] width 7 height 7
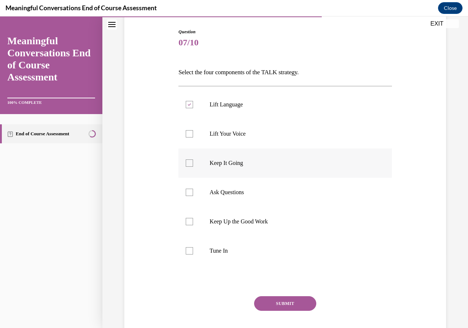
checkbox input "true"
click at [234, 195] on p "Ask Questions" at bounding box center [292, 192] width 164 height 7
click at [193, 195] on input "Ask Questions" at bounding box center [189, 192] width 7 height 7
checkbox input "true"
click at [222, 254] on p "Tune In" at bounding box center [292, 250] width 164 height 7
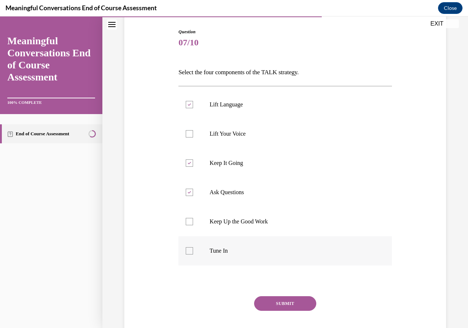
click at [193, 254] on input "Tune In" at bounding box center [189, 250] width 7 height 7
checkbox input "true"
click at [271, 307] on button "SUBMIT" at bounding box center [285, 303] width 62 height 15
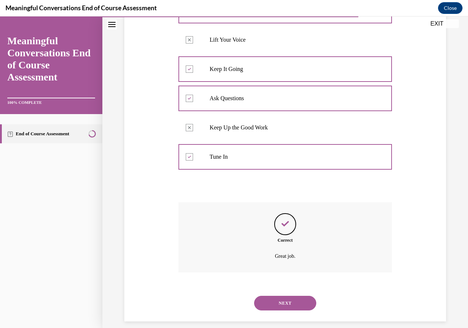
scroll to position [175, 0]
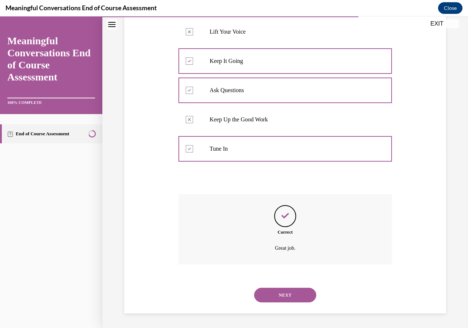
click at [270, 295] on button "NEXT" at bounding box center [285, 295] width 62 height 15
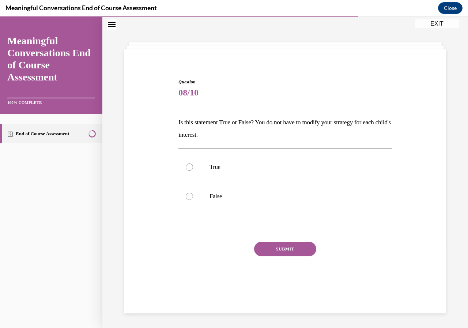
scroll to position [23, 0]
click at [220, 205] on label "False" at bounding box center [285, 196] width 213 height 29
click at [193, 200] on input "False" at bounding box center [189, 196] width 7 height 7
radio input "true"
click at [273, 250] on button "SUBMIT" at bounding box center [285, 249] width 62 height 15
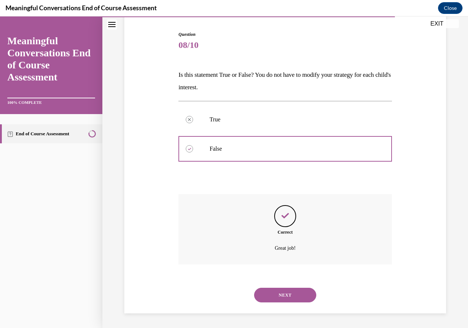
click at [272, 290] on button "NEXT" at bounding box center [285, 295] width 62 height 15
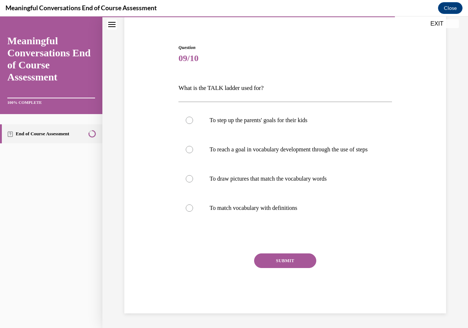
scroll to position [33, 0]
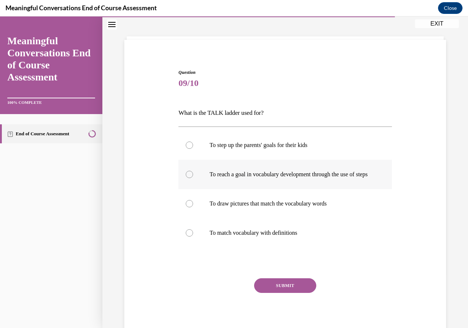
click at [235, 172] on p "To reach a goal in vocabulary development through the use of steps" at bounding box center [292, 174] width 164 height 7
click at [193, 172] on input "To reach a goal in vocabulary development through the use of steps" at bounding box center [189, 174] width 7 height 7
radio input "true"
click at [265, 293] on button "SUBMIT" at bounding box center [285, 286] width 62 height 15
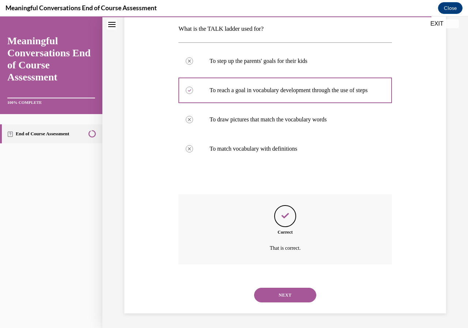
click at [282, 291] on button "NEXT" at bounding box center [285, 295] width 62 height 15
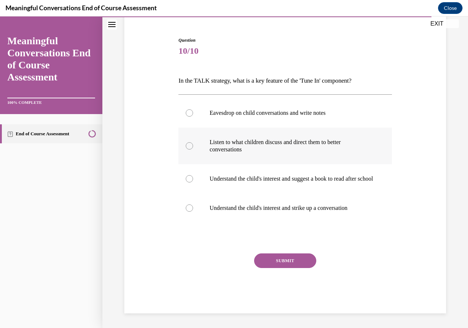
click at [250, 143] on p "Listen to what children discuss and direct them to better conversations" at bounding box center [292, 146] width 164 height 15
click at [193, 143] on input "Listen to what children discuss and direct them to better conversations" at bounding box center [189, 145] width 7 height 7
radio input "true"
click at [266, 259] on button "SUBMIT" at bounding box center [285, 261] width 62 height 15
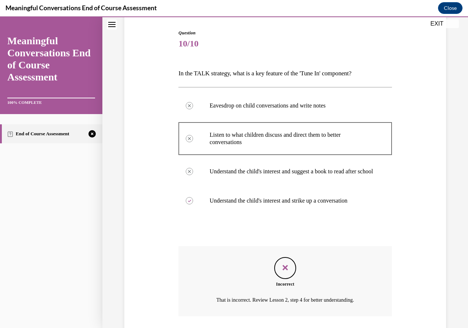
scroll to position [131, 0]
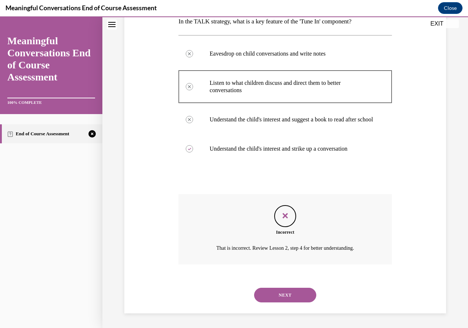
click at [263, 299] on button "NEXT" at bounding box center [285, 295] width 62 height 15
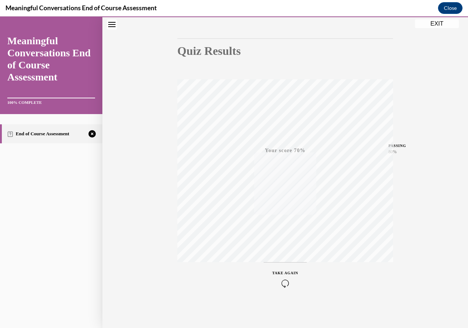
click at [289, 275] on div "TAKE AGAIN" at bounding box center [286, 278] width 26 height 17
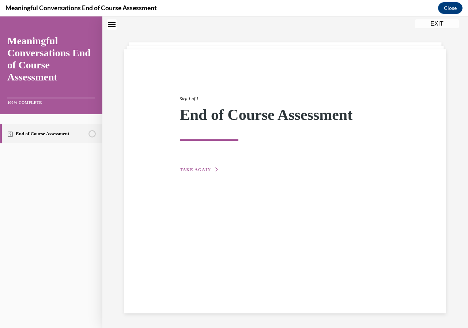
scroll to position [23, 0]
click at [183, 168] on span "TAKE AGAIN" at bounding box center [195, 169] width 31 height 5
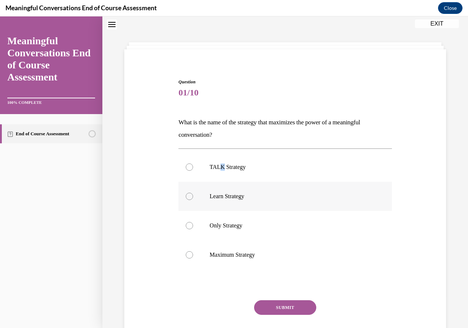
drag, startPoint x: 221, startPoint y: 158, endPoint x: 210, endPoint y: 184, distance: 27.9
click at [216, 172] on label "TALK Strategy" at bounding box center [285, 167] width 213 height 29
click at [210, 163] on label "TALK Strategy" at bounding box center [285, 167] width 213 height 29
click at [193, 164] on input "TALK Strategy" at bounding box center [189, 167] width 7 height 7
radio input "true"
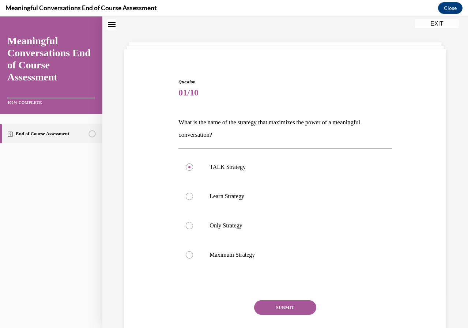
click at [265, 300] on button "SUBMIT" at bounding box center [285, 307] width 62 height 15
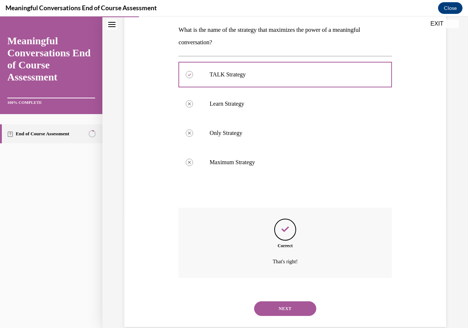
scroll to position [129, 0]
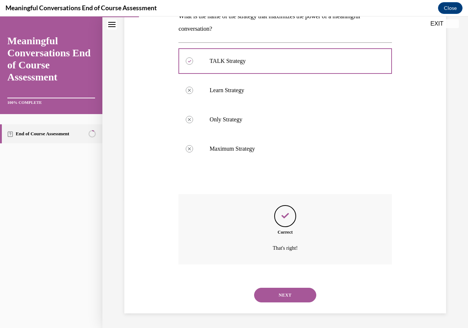
click at [278, 300] on button "NEXT" at bounding box center [285, 295] width 62 height 15
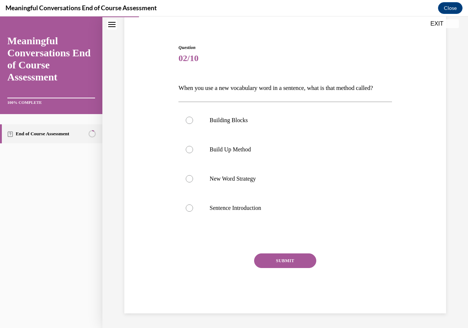
scroll to position [70, 0]
click at [248, 149] on p "Build Up Method" at bounding box center [292, 149] width 164 height 7
click at [193, 149] on input "Build Up Method" at bounding box center [189, 149] width 7 height 7
radio input "true"
click at [267, 260] on button "SUBMIT" at bounding box center [285, 261] width 62 height 15
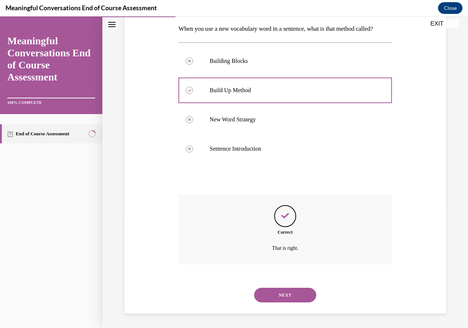
scroll to position [129, 0]
drag, startPoint x: 274, startPoint y: 284, endPoint x: 274, endPoint y: 289, distance: 5.5
click at [274, 285] on div "NEXT" at bounding box center [285, 295] width 213 height 29
click at [274, 292] on button "NEXT" at bounding box center [285, 295] width 62 height 15
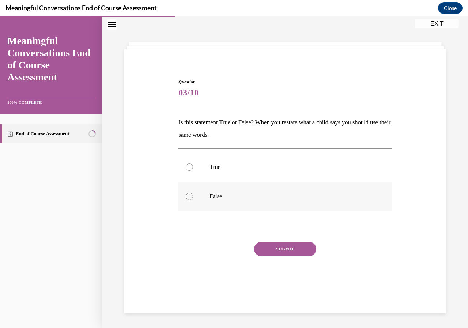
click at [206, 188] on label "False" at bounding box center [285, 196] width 213 height 29
click at [193, 193] on input "False" at bounding box center [189, 196] width 7 height 7
radio input "true"
click at [259, 246] on button "SUBMIT" at bounding box center [285, 249] width 62 height 15
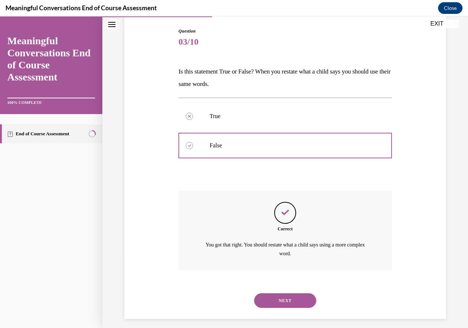
scroll to position [79, 0]
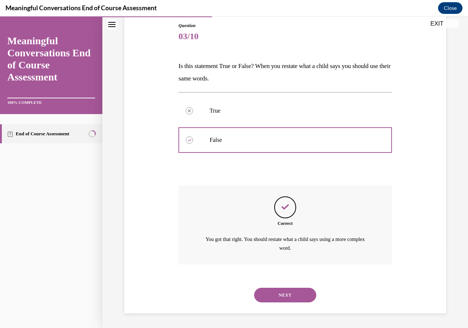
click at [273, 295] on button "NEXT" at bounding box center [285, 295] width 62 height 15
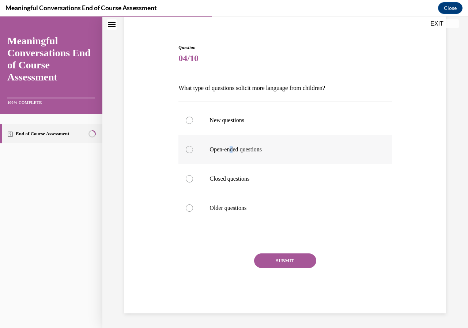
click at [233, 150] on label "Open-ended questions" at bounding box center [285, 149] width 213 height 29
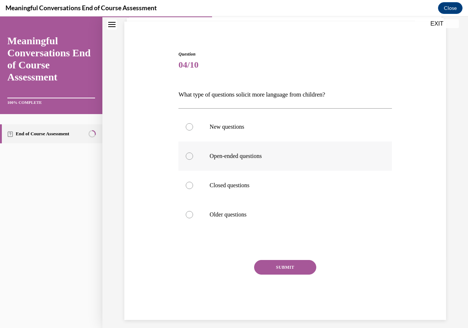
click at [285, 163] on label "Open-ended questions" at bounding box center [285, 156] width 213 height 29
click at [193, 160] on input "Open-ended questions" at bounding box center [189, 156] width 7 height 7
radio input "true"
click at [272, 270] on button "SUBMIT" at bounding box center [285, 267] width 62 height 15
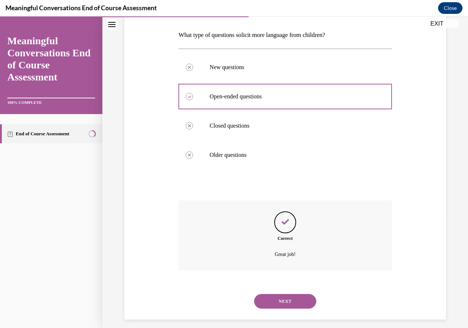
scroll to position [117, 0]
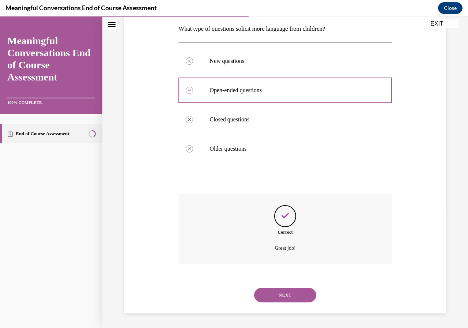
drag, startPoint x: 274, startPoint y: 313, endPoint x: 275, endPoint y: 309, distance: 4.1
click at [275, 311] on div "SUBMIT NEXT" at bounding box center [285, 295] width 213 height 38
click at [277, 298] on button "NEXT" at bounding box center [285, 295] width 62 height 15
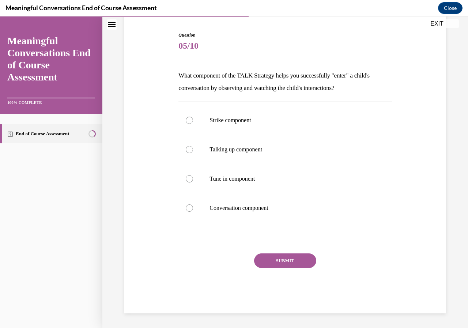
scroll to position [70, 0]
click at [214, 178] on p "Tune in component" at bounding box center [292, 178] width 164 height 7
click at [193, 178] on input "Tune in component" at bounding box center [189, 178] width 7 height 7
radio input "true"
click at [264, 254] on div "Question 05/10 What component of the TALK Strategy helps you successfully "ente…" at bounding box center [285, 173] width 213 height 282
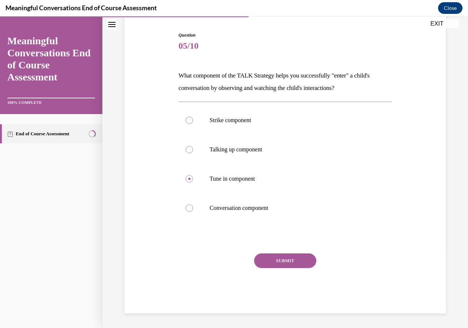
click at [264, 256] on button "SUBMIT" at bounding box center [285, 261] width 62 height 15
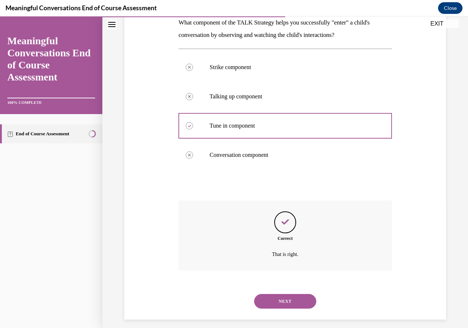
scroll to position [129, 0]
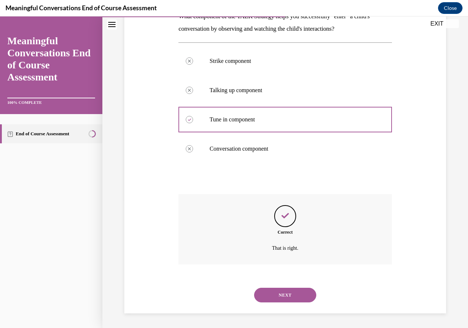
drag, startPoint x: 270, startPoint y: 309, endPoint x: 274, endPoint y: 295, distance: 14.6
click at [272, 305] on div "NEXT" at bounding box center [285, 295] width 213 height 29
click at [275, 295] on button "NEXT" at bounding box center [285, 295] width 62 height 15
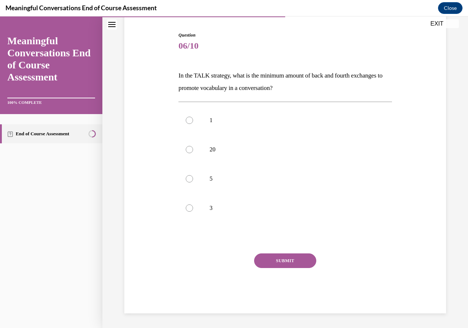
scroll to position [70, 0]
click at [227, 181] on p "5" at bounding box center [292, 178] width 164 height 7
click at [193, 181] on input "5" at bounding box center [189, 178] width 7 height 7
radio input "true"
click at [260, 260] on button "SUBMIT" at bounding box center [285, 261] width 62 height 15
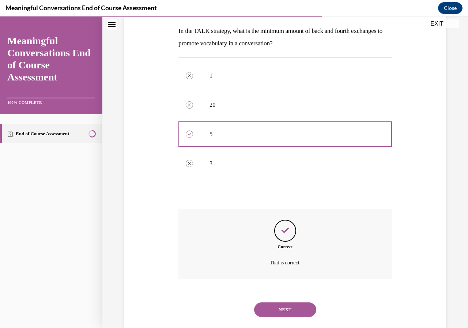
scroll to position [129, 0]
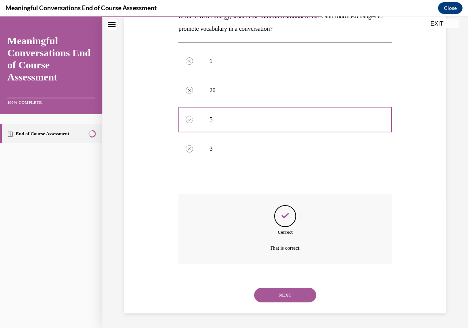
click at [270, 284] on div "NEXT" at bounding box center [285, 295] width 213 height 29
click at [270, 286] on div "NEXT" at bounding box center [285, 295] width 213 height 29
click at [271, 292] on button "NEXT" at bounding box center [285, 295] width 62 height 15
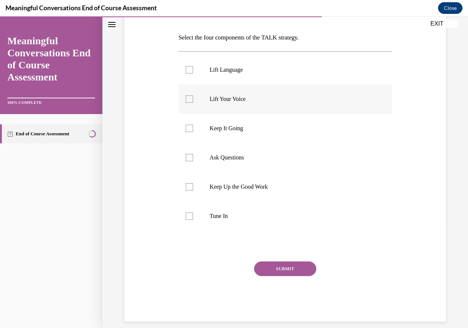
scroll to position [110, 0]
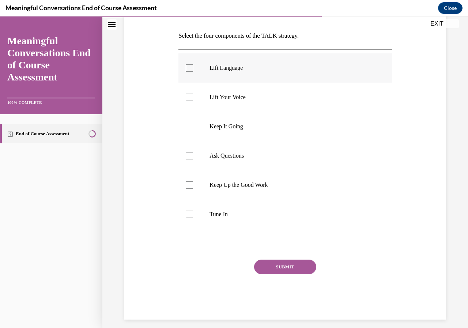
click at [241, 74] on label "Lift Language" at bounding box center [285, 67] width 213 height 29
click at [193, 72] on input "Lift Language" at bounding box center [189, 67] width 7 height 7
checkbox input "true"
click at [246, 153] on p "Ask Questions" at bounding box center [292, 155] width 164 height 7
click at [193, 153] on input "Ask Questions" at bounding box center [189, 155] width 7 height 7
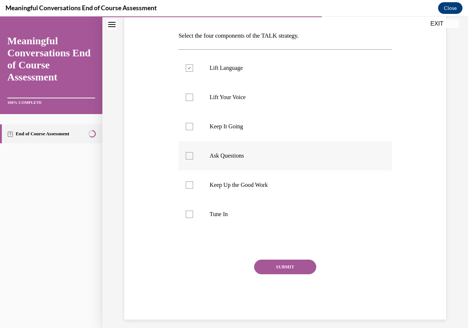
checkbox input "true"
click at [247, 126] on p "Keep It Going" at bounding box center [292, 126] width 164 height 7
click at [193, 126] on input "Keep It Going" at bounding box center [189, 126] width 7 height 7
checkbox input "true"
click at [231, 218] on label "Tune In" at bounding box center [285, 214] width 213 height 29
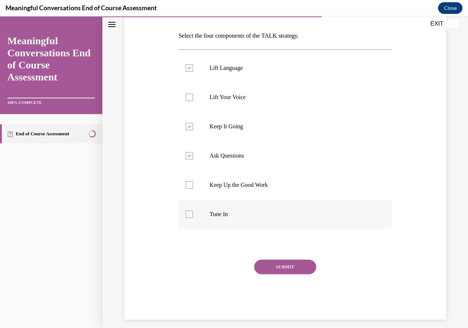
click at [193, 218] on input "Tune In" at bounding box center [189, 214] width 7 height 7
checkbox input "true"
click at [269, 270] on button "SUBMIT" at bounding box center [285, 267] width 62 height 15
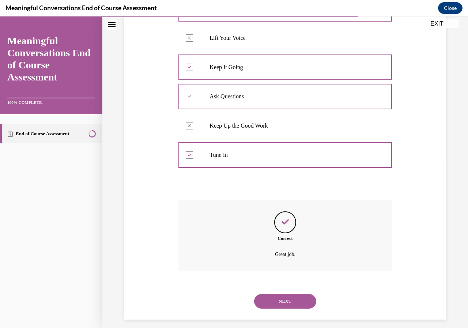
scroll to position [175, 0]
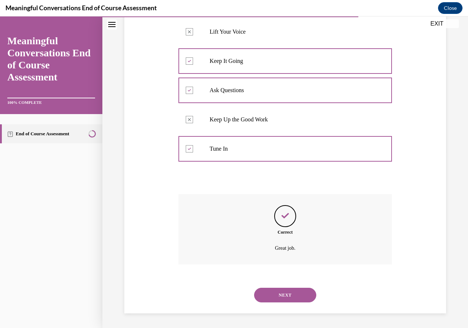
click at [270, 302] on button "NEXT" at bounding box center [285, 295] width 62 height 15
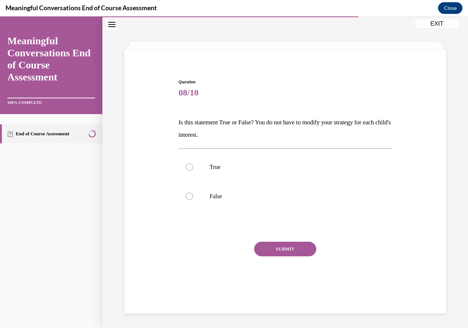
scroll to position [23, 0]
click at [243, 209] on label "False" at bounding box center [285, 196] width 213 height 29
click at [193, 200] on input "False" at bounding box center [189, 196] width 7 height 7
radio input "true"
click at [259, 253] on button "SUBMIT" at bounding box center [285, 249] width 62 height 15
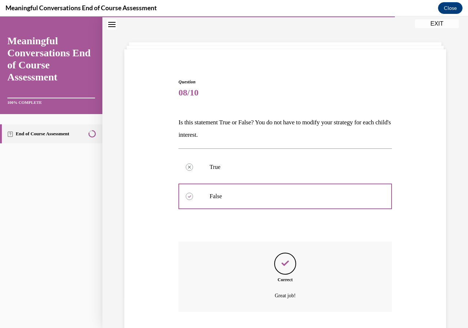
scroll to position [71, 0]
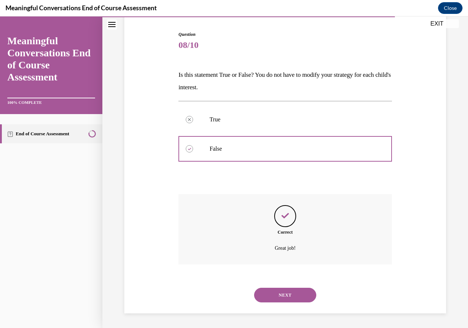
click at [281, 300] on button "NEXT" at bounding box center [285, 295] width 62 height 15
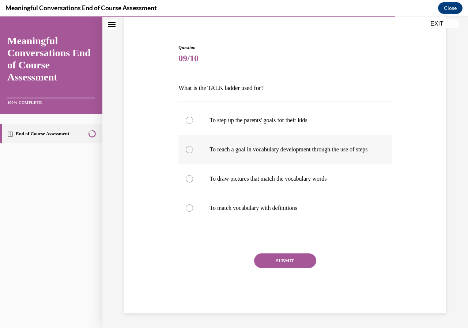
scroll to position [33, 0]
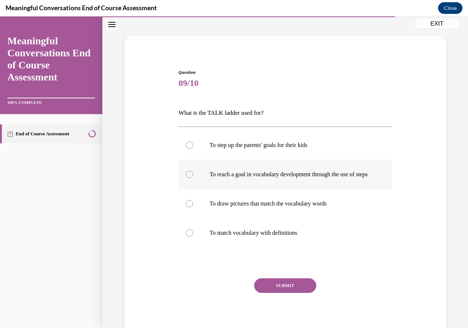
click at [279, 178] on p "To reach a goal in vocabulary development through the use of steps" at bounding box center [292, 174] width 164 height 7
click at [193, 178] on input "To reach a goal in vocabulary development through the use of steps" at bounding box center [189, 174] width 7 height 7
radio input "true"
click at [269, 292] on button "SUBMIT" at bounding box center [285, 286] width 62 height 15
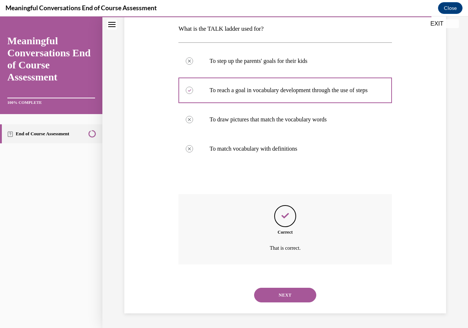
scroll to position [124, 0]
click at [269, 298] on button "NEXT" at bounding box center [285, 295] width 62 height 15
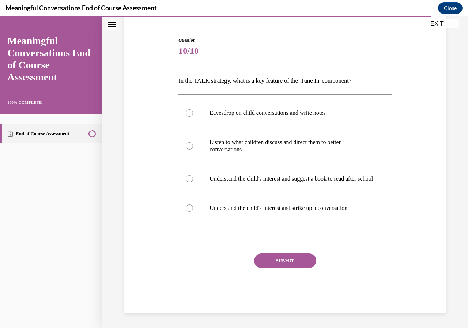
scroll to position [72, 0]
click at [233, 203] on label "Understand the child's interest and strike up a conversation" at bounding box center [285, 208] width 213 height 29
click at [193, 205] on input "Understand the child's interest and strike up a conversation" at bounding box center [189, 208] width 7 height 7
radio input "true"
click at [291, 264] on button "SUBMIT" at bounding box center [285, 261] width 62 height 15
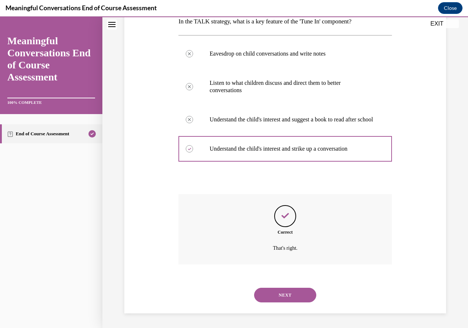
click at [268, 299] on button "NEXT" at bounding box center [285, 295] width 62 height 15
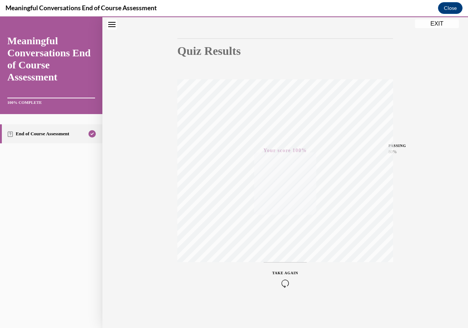
click at [285, 276] on div "TAKE AGAIN" at bounding box center [286, 278] width 26 height 17
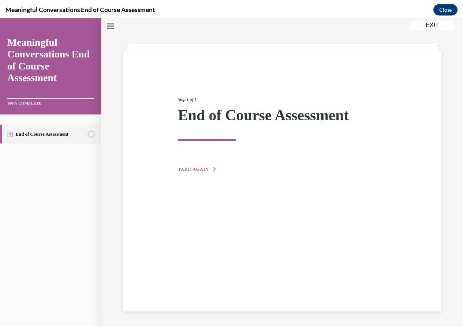
scroll to position [23, 0]
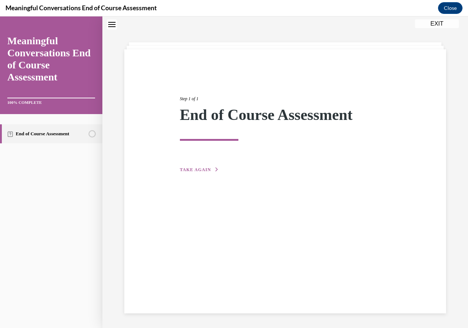
click at [421, 25] on button "EXIT" at bounding box center [437, 23] width 44 height 9
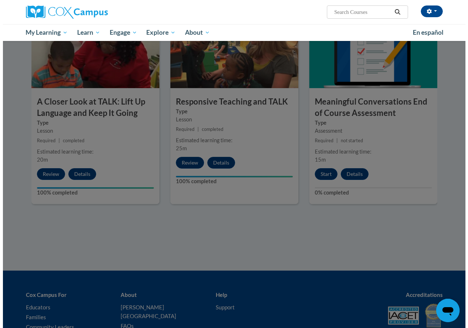
scroll to position [441, 0]
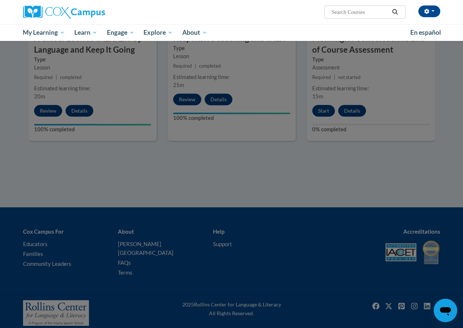
drag, startPoint x: 387, startPoint y: 149, endPoint x: 377, endPoint y: 161, distance: 15.9
click at [385, 150] on div at bounding box center [231, 164] width 463 height 328
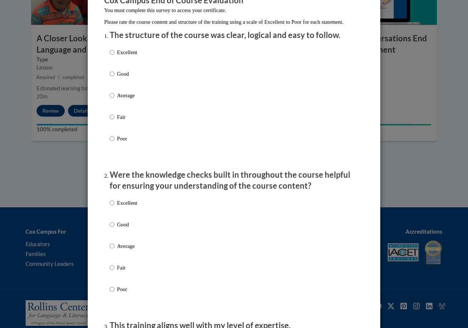
scroll to position [73, 0]
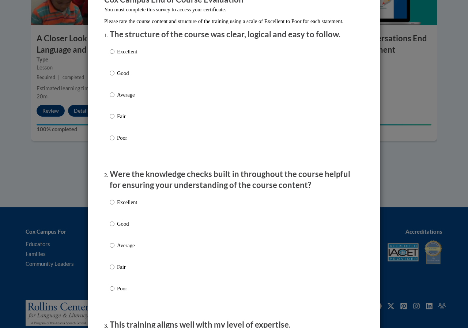
click at [127, 56] on p "Excellent" at bounding box center [127, 52] width 20 height 8
click at [115, 56] on input "Excellent" at bounding box center [112, 52] width 5 height 8
radio input "true"
click at [123, 206] on p "Excellent" at bounding box center [127, 202] width 20 height 8
click at [115, 206] on input "Excellent" at bounding box center [112, 202] width 5 height 8
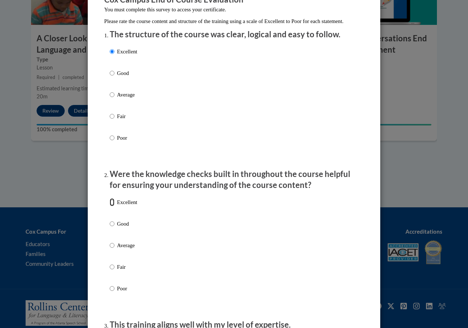
radio input "true"
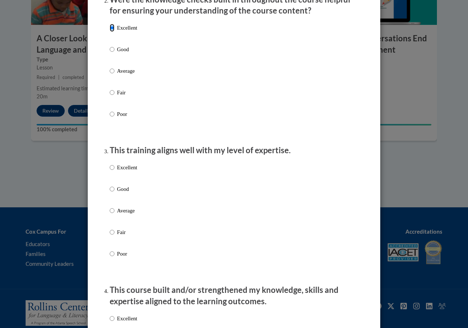
scroll to position [256, 0]
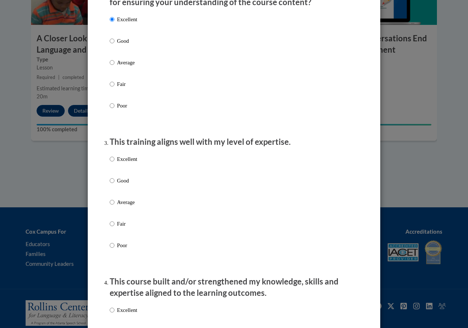
click at [123, 172] on label "Excellent" at bounding box center [123, 165] width 27 height 20
click at [115, 163] on input "Excellent" at bounding box center [112, 159] width 5 height 8
radio input "true"
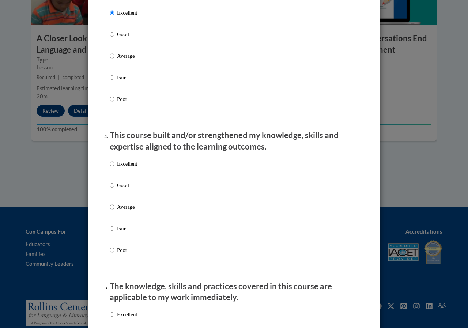
click at [125, 176] on label "Excellent" at bounding box center [123, 170] width 27 height 20
click at [115, 168] on input "Excellent" at bounding box center [112, 164] width 5 height 8
radio input "true"
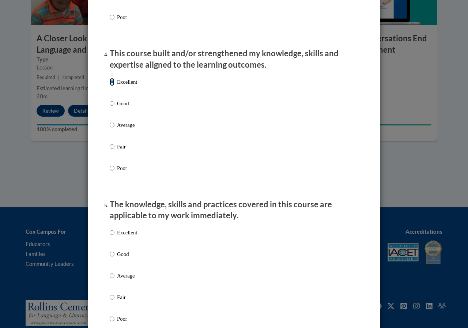
scroll to position [549, 0]
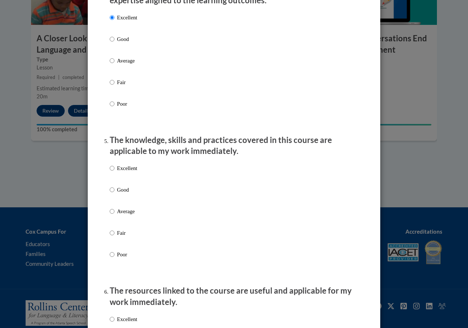
click at [128, 183] on label "Excellent" at bounding box center [123, 174] width 27 height 20
click at [115, 172] on input "Excellent" at bounding box center [112, 168] width 5 height 8
radio input "true"
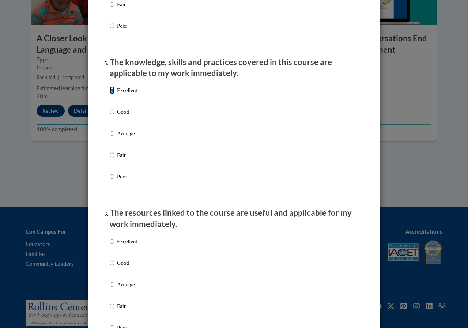
scroll to position [732, 0]
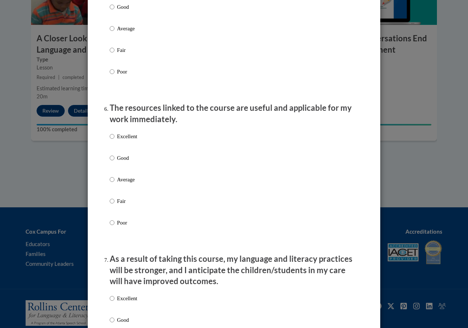
click at [130, 141] on p "Excellent" at bounding box center [127, 136] width 20 height 8
click at [115, 141] on input "Excellent" at bounding box center [112, 136] width 5 height 8
radio input "true"
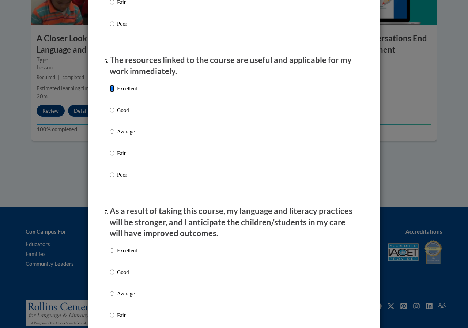
scroll to position [878, 0]
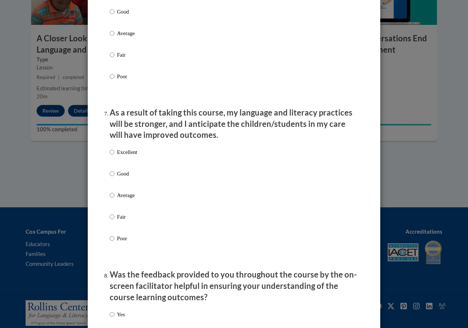
click at [130, 156] on p "Excellent" at bounding box center [127, 152] width 20 height 8
click at [115, 156] on input "Excellent" at bounding box center [112, 152] width 5 height 8
radio input "true"
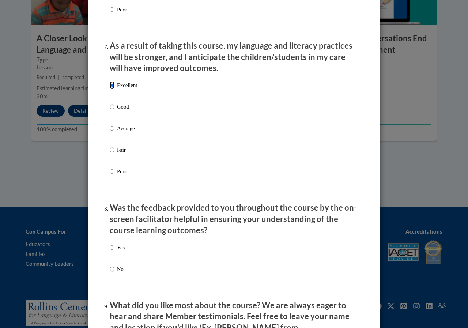
scroll to position [1061, 0]
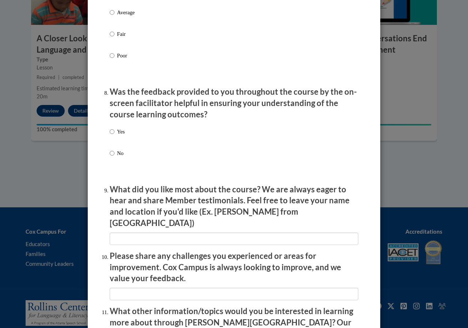
click at [117, 157] on p "No" at bounding box center [121, 153] width 8 height 8
click at [115, 157] on input "No" at bounding box center [112, 153] width 5 height 8
radio input "true"
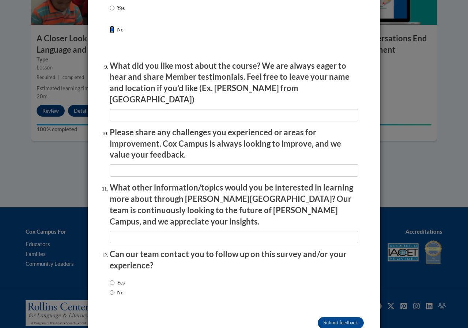
scroll to position [1192, 0]
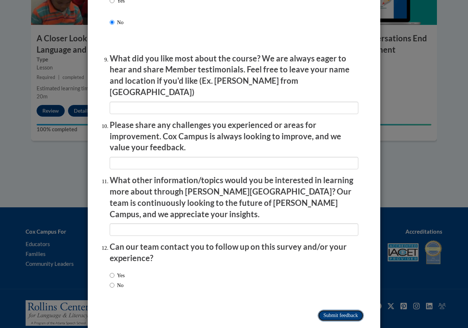
click at [352, 310] on input "Submit feedback" at bounding box center [341, 316] width 46 height 12
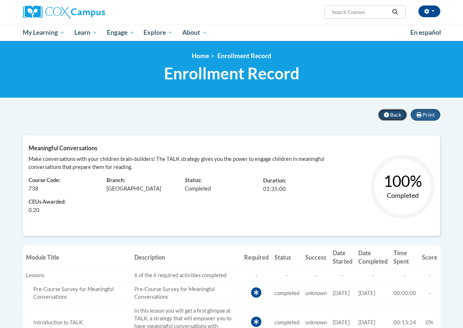
click at [404, 116] on button "Back" at bounding box center [392, 115] width 29 height 12
